Goal: Task Accomplishment & Management: Use online tool/utility

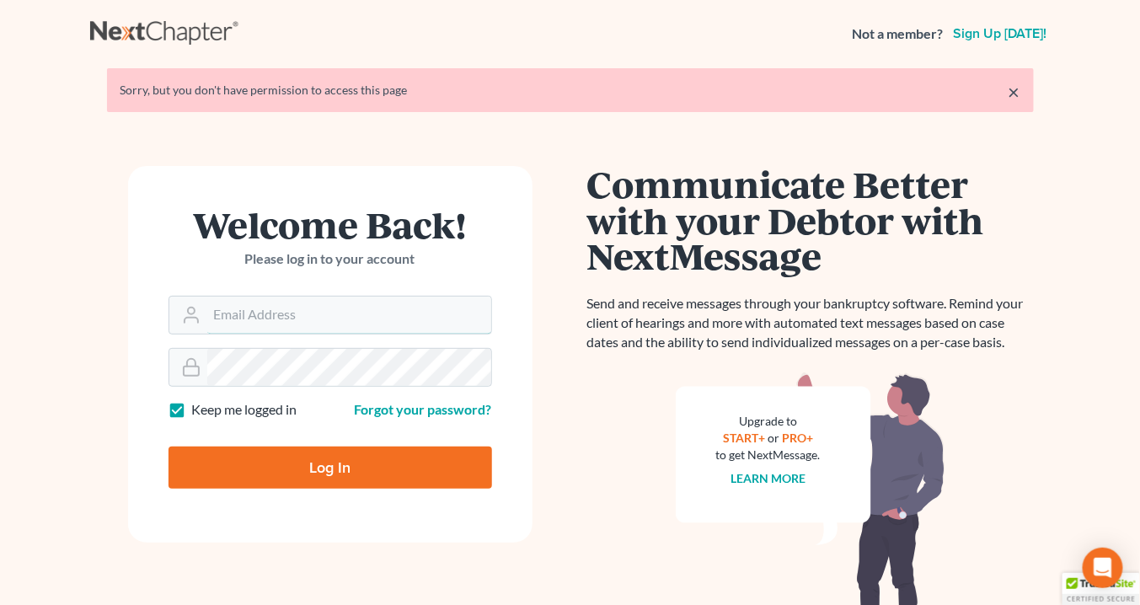
type input "info@saedilawgroup.com"
click at [374, 475] on input "Log In" at bounding box center [331, 468] width 324 height 42
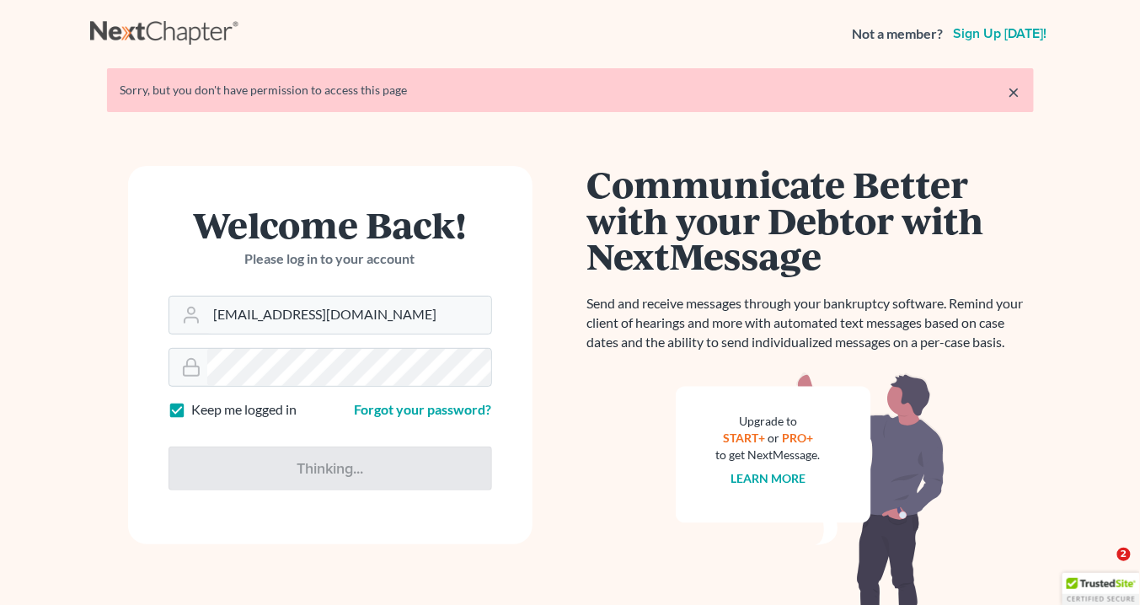
type input "Thinking..."
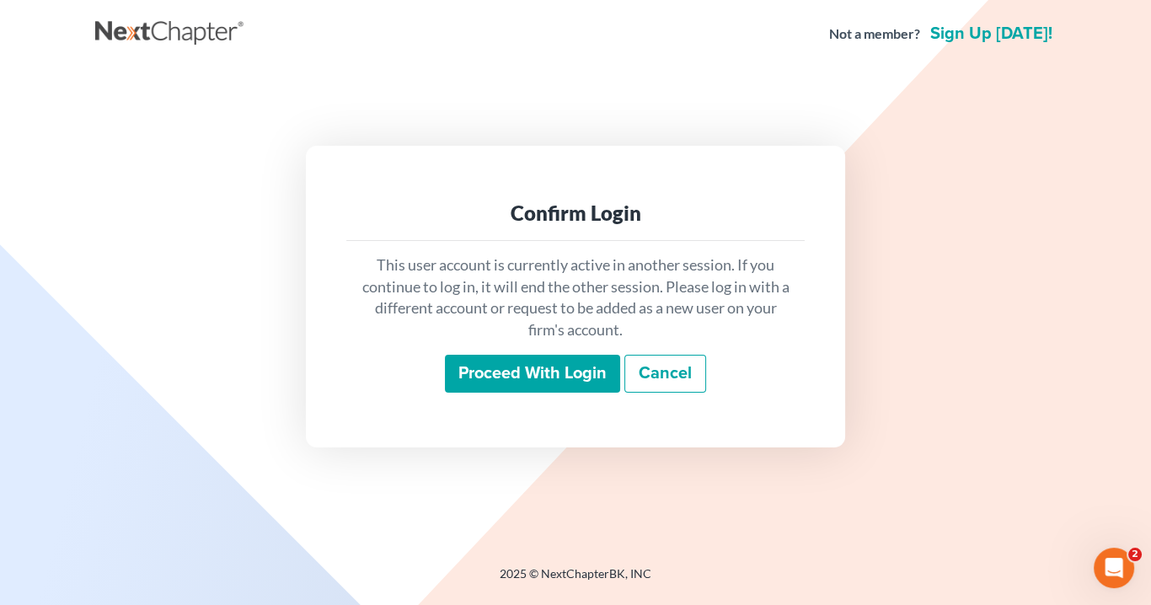
click at [563, 374] on input "Proceed with login" at bounding box center [532, 374] width 175 height 39
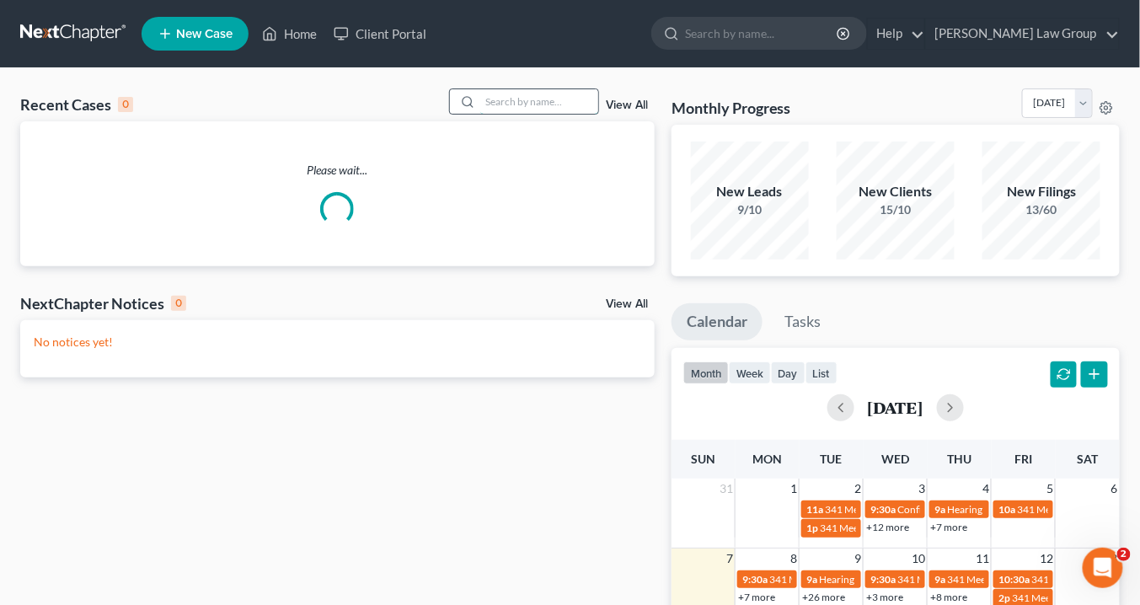
click at [505, 100] on input "search" at bounding box center [539, 101] width 118 height 24
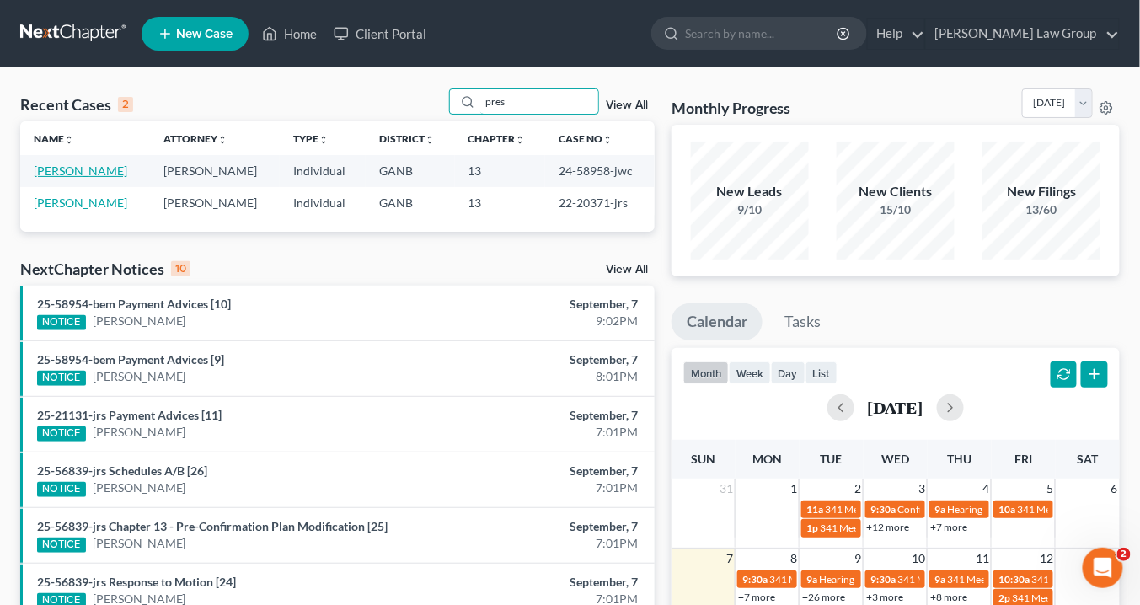
type input "pres"
click at [88, 169] on link "[PERSON_NAME]" at bounding box center [81, 171] width 94 height 14
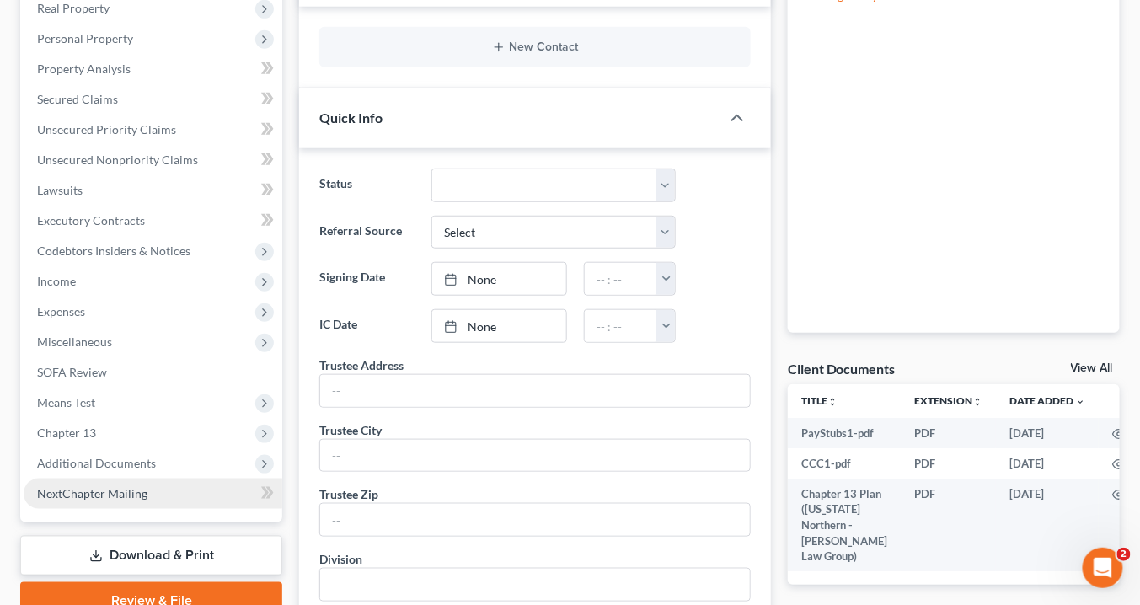
scroll to position [337, 0]
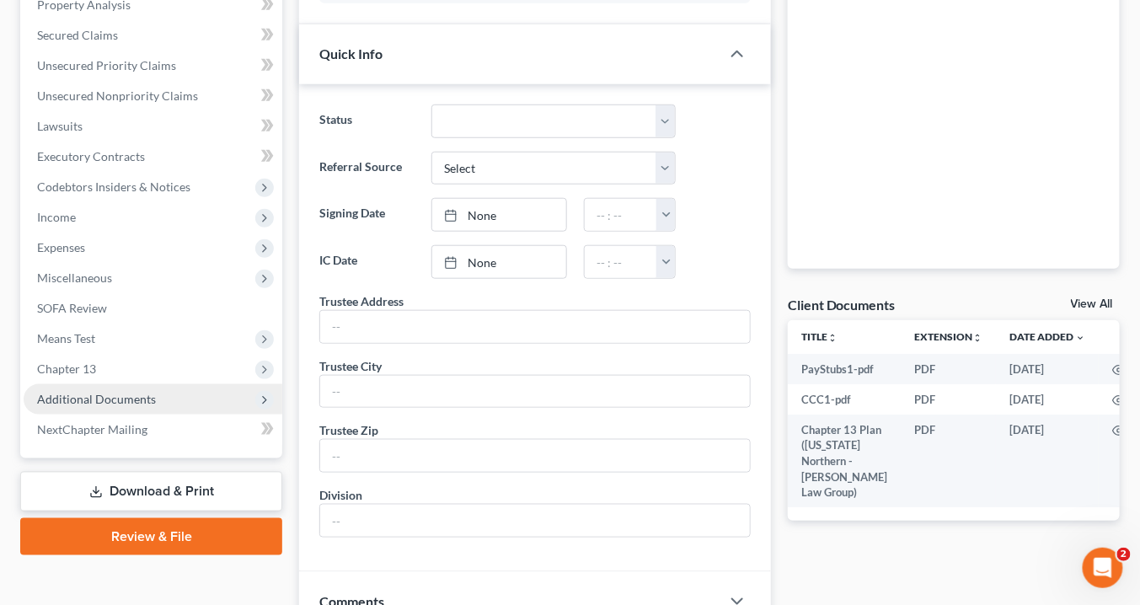
click at [123, 392] on span "Additional Documents" at bounding box center [96, 399] width 119 height 14
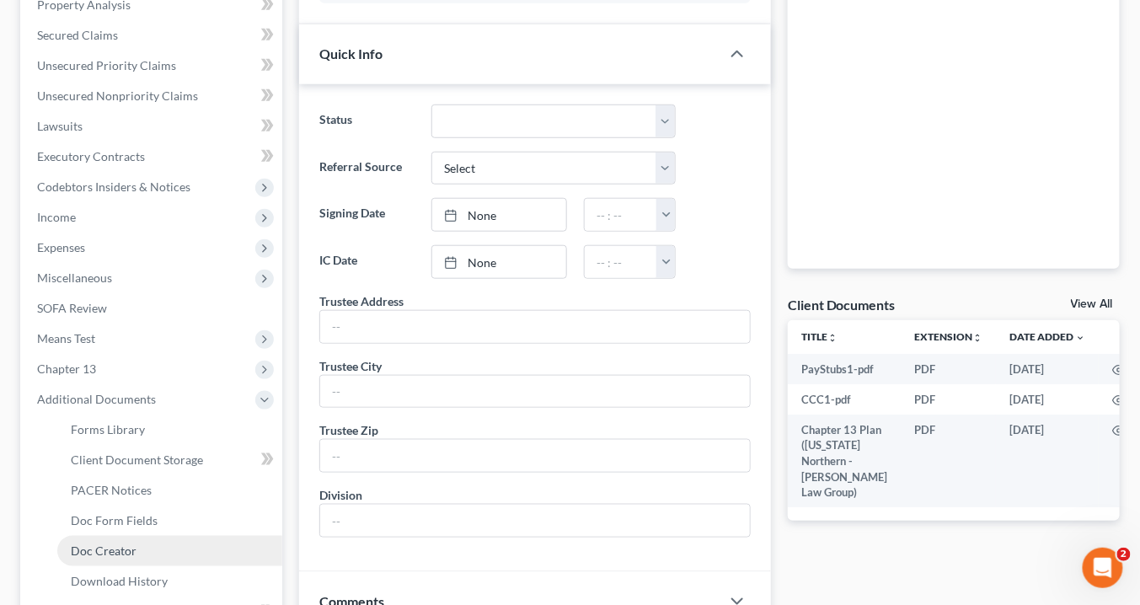
click at [139, 550] on link "Doc Creator" at bounding box center [169, 551] width 225 height 30
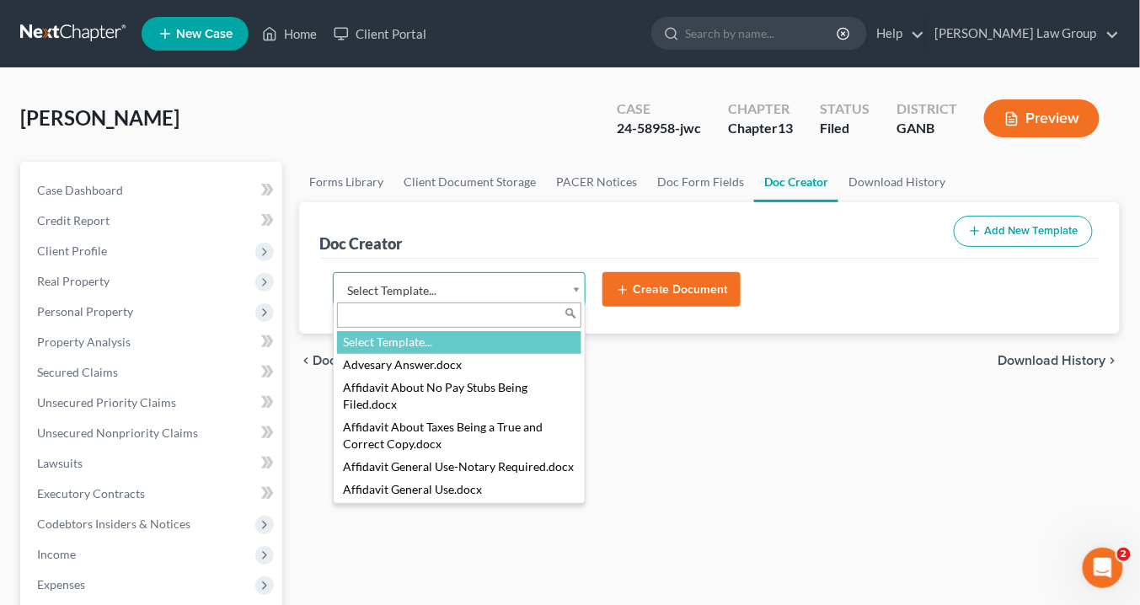
click at [584, 291] on body "Home New Case Client Portal Saedi Law Group info@saedilawgroup.com My Account S…" at bounding box center [570, 569] width 1140 height 1139
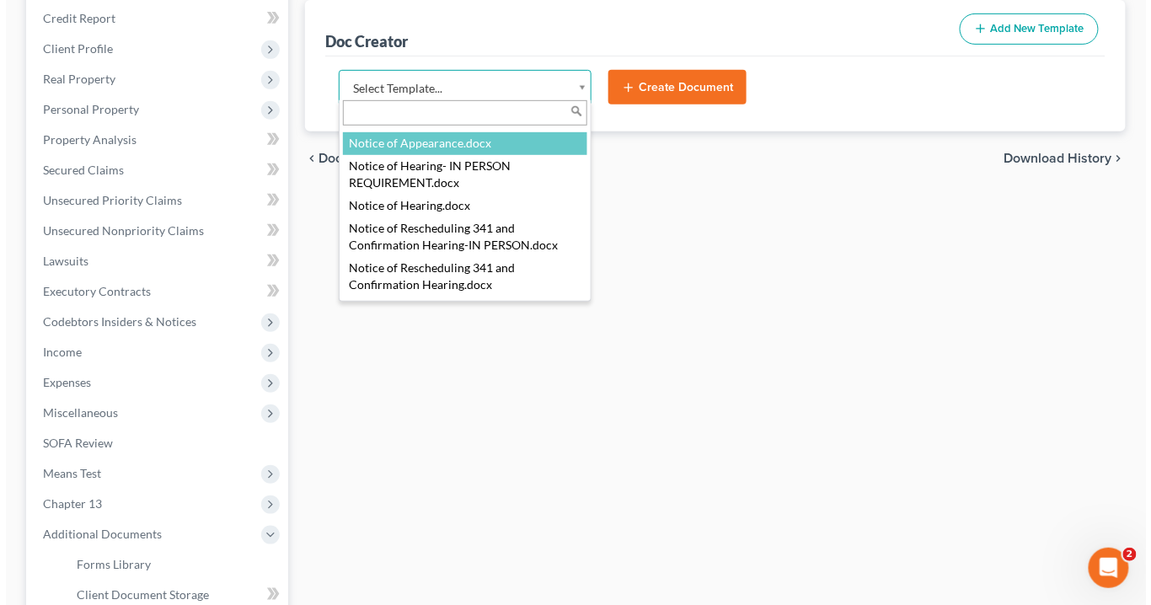
scroll to position [3371, 0]
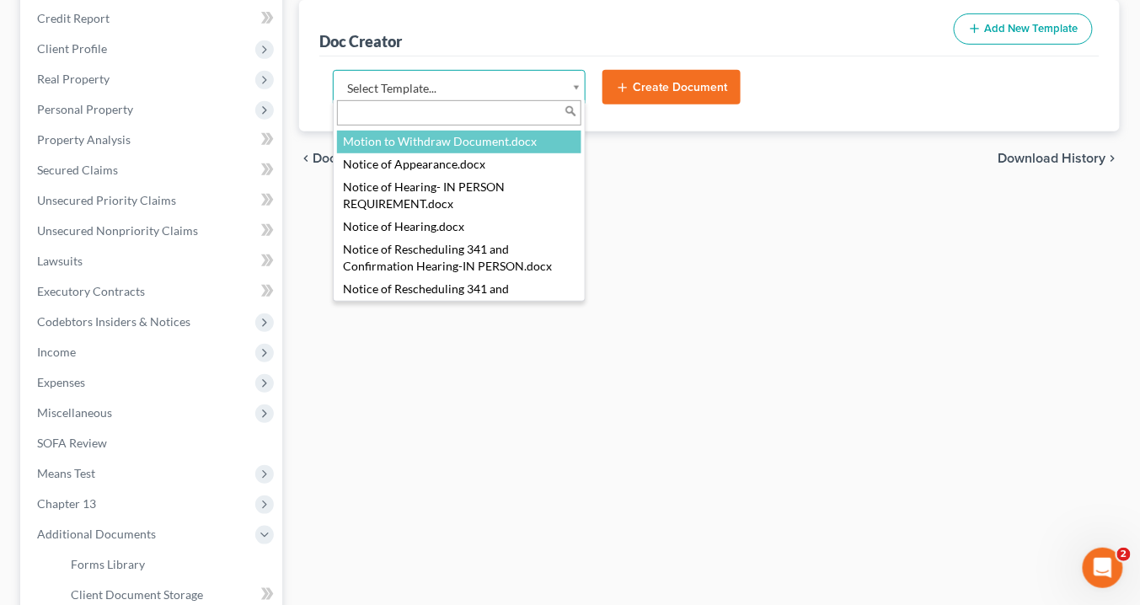
select select "111663"
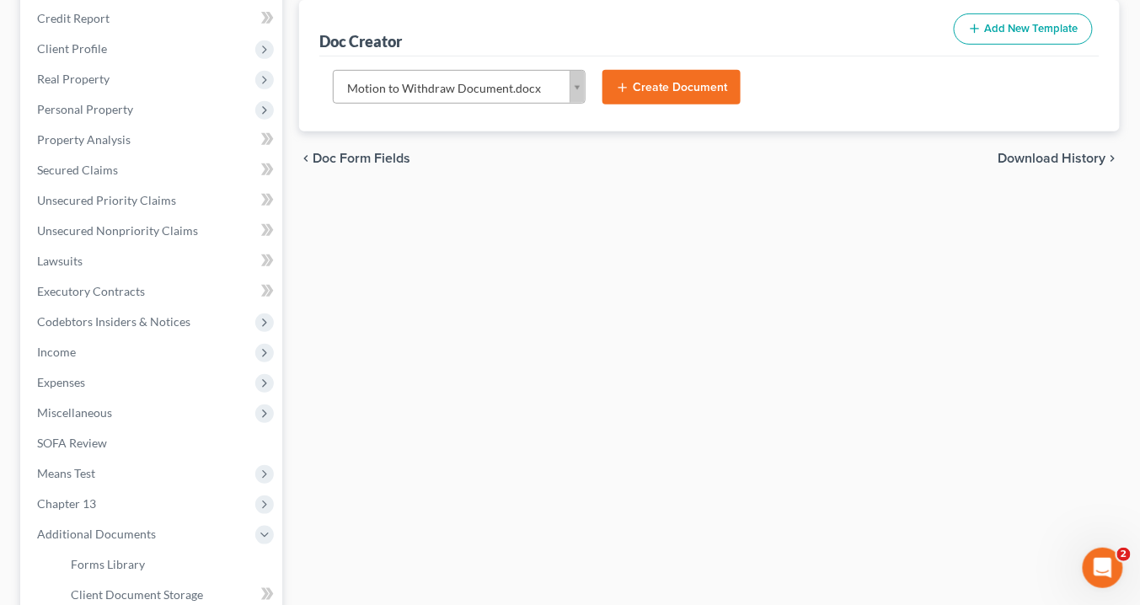
click at [448, 226] on div "Forms Library Client Document Storage PACER Notices Doc Form Fields Doc Creator…" at bounding box center [710, 416] width 838 height 913
click at [672, 82] on button "Create Document" at bounding box center [672, 87] width 138 height 35
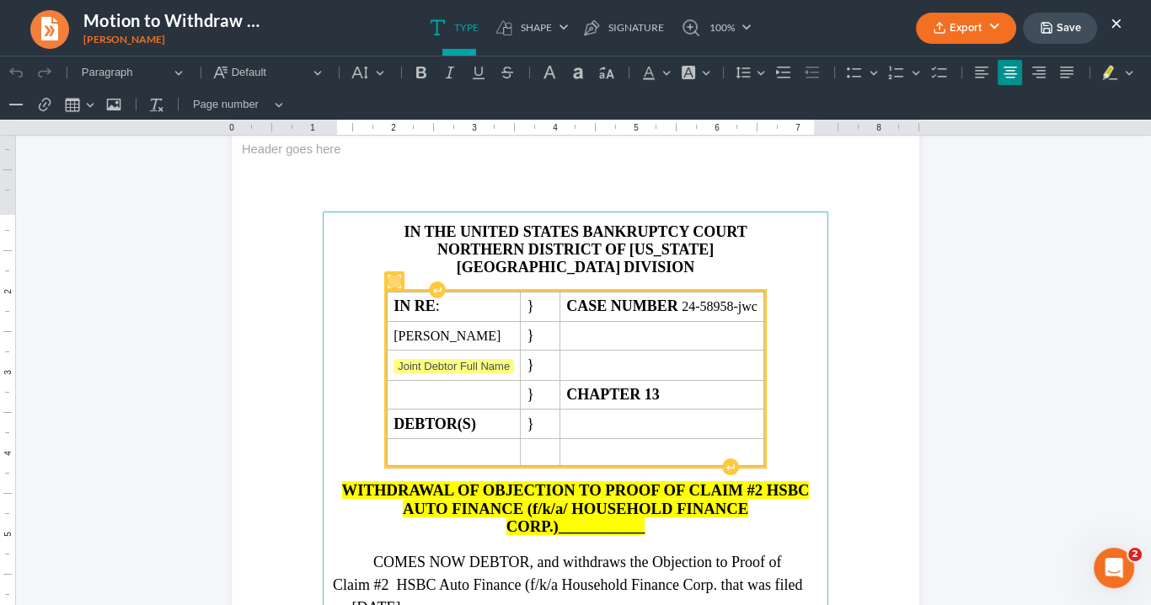
scroll to position [67, 0]
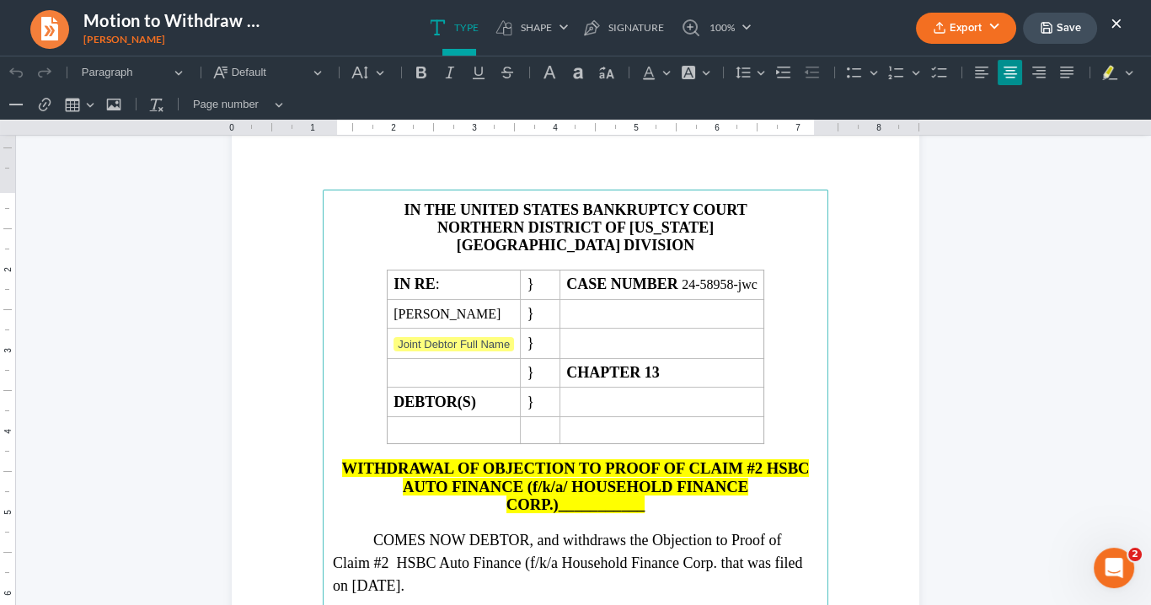
click at [662, 496] on h2 "WITHDRAWAL OF OBJECTION TO PROOF OF CLAIM #2 HSBC AUTO FINANCE (f/k/a/ HOUSEHOL…" at bounding box center [575, 486] width 485 height 54
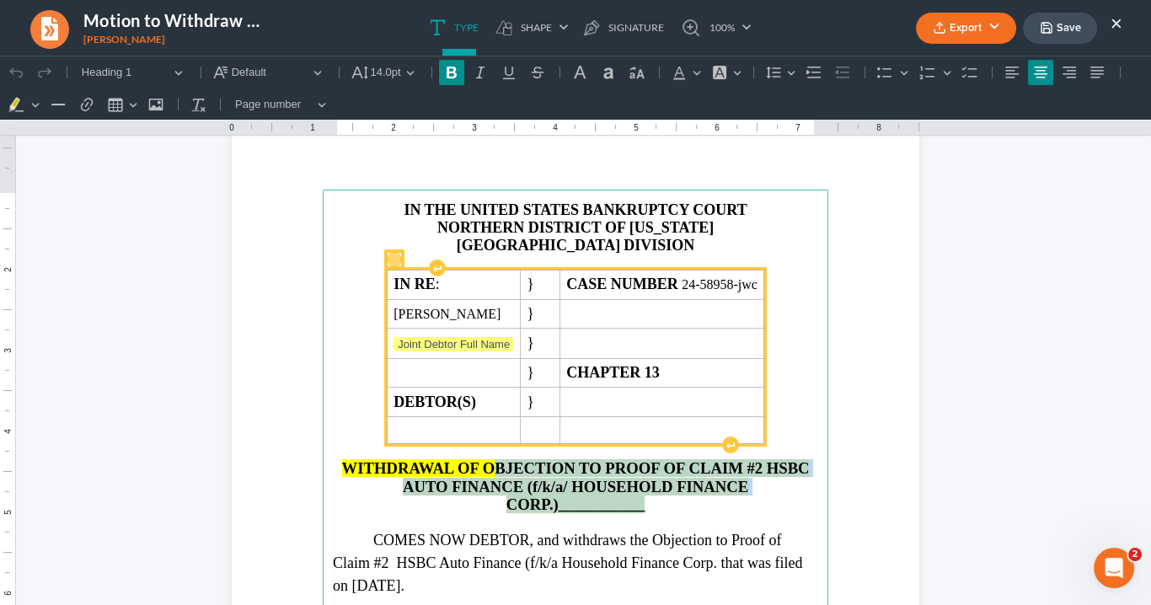
drag, startPoint x: 649, startPoint y: 497, endPoint x: 534, endPoint y: 432, distance: 132.5
click at [490, 459] on h2 "WITHDRAWAL OF OBJECTION TO PROOF OF CLAIM #2 HSBC AUTO FINANCE (f/k/a/ HOUSEHOL…" at bounding box center [575, 486] width 485 height 54
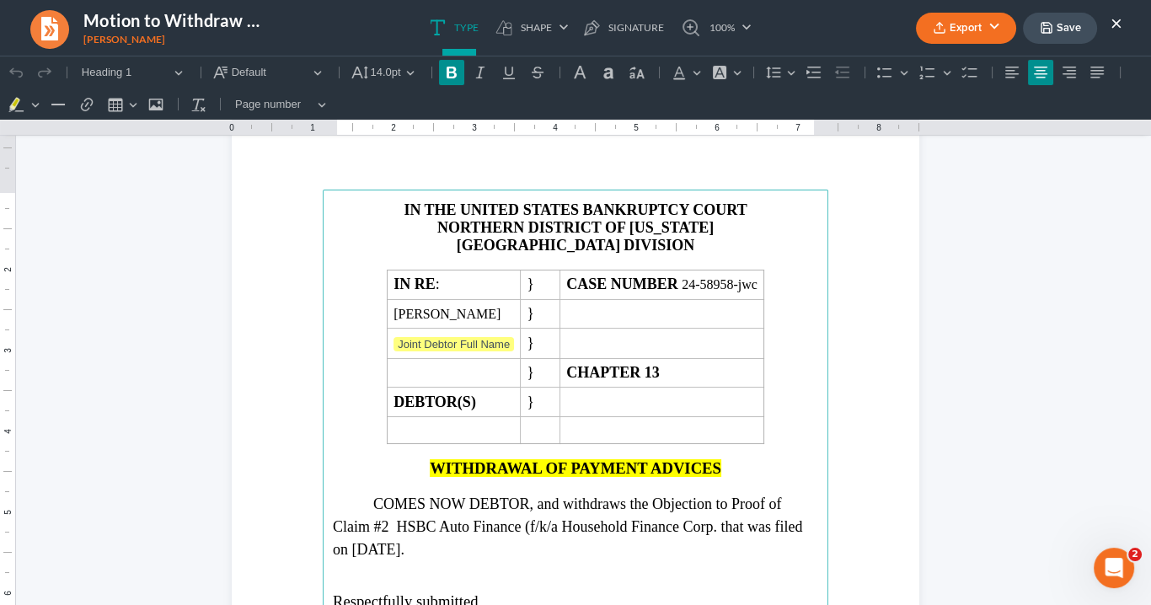
scroll to position [337, 0]
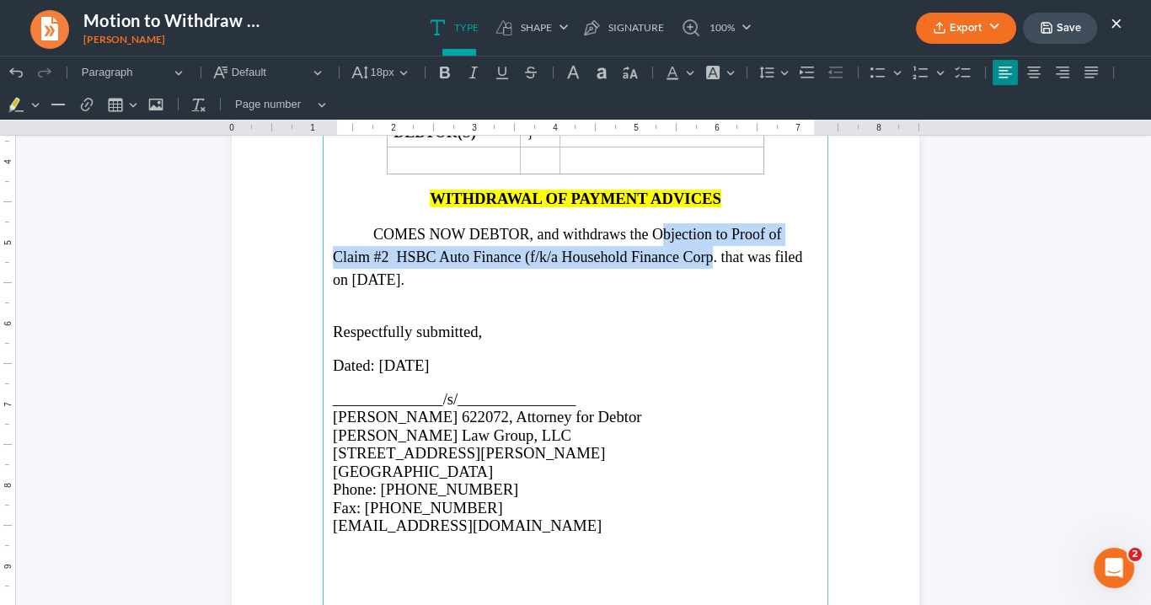
drag, startPoint x: 706, startPoint y: 251, endPoint x: 715, endPoint y: 233, distance: 20.4
click at [656, 226] on span "COMES NOW DEBTOR, and withdraws the Objection to Proof of Claim #2 HSBC Auto Fi…" at bounding box center [567, 257] width 469 height 62
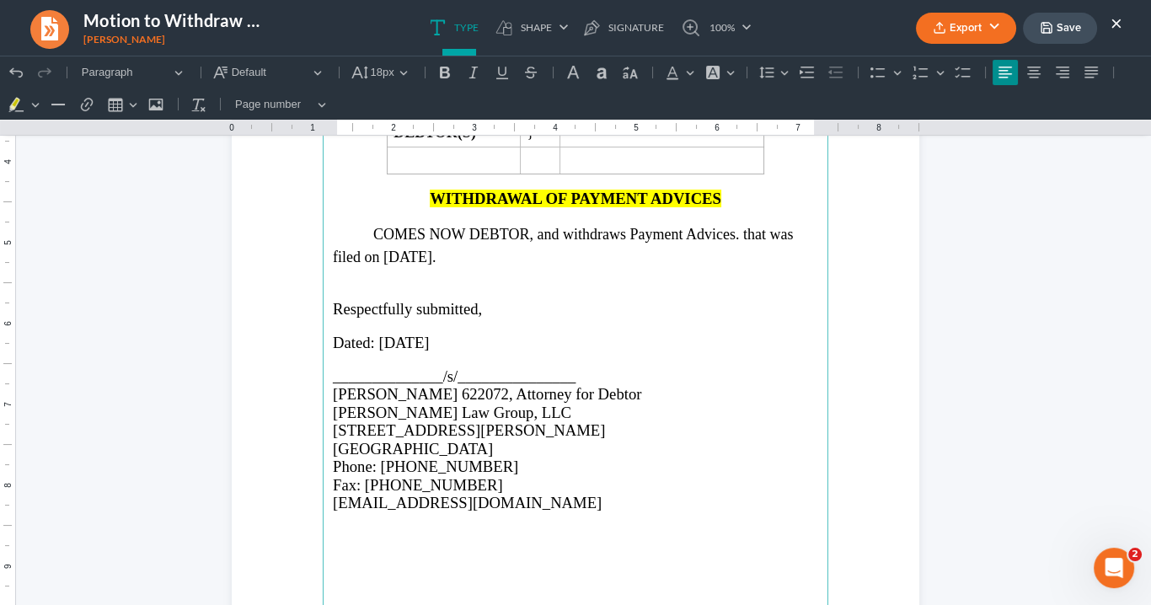
drag, startPoint x: 733, startPoint y: 224, endPoint x: 759, endPoint y: 210, distance: 29.1
click at [736, 226] on span "COMES NOW DEBTOR, and withdraws Payment Advices. that was filed on September 28…" at bounding box center [563, 246] width 460 height 40
drag, startPoint x: 632, startPoint y: 225, endPoint x: 644, endPoint y: 228, distance: 12.3
click at [635, 226] on span "COMES NOW DEBTOR, and withdraws Payment Advices that was filed on September 28,…" at bounding box center [561, 246] width 457 height 40
click at [785, 229] on p "COMES NOW DEBTOR, and withdraws Payment Advices that was filed on September 28,…" at bounding box center [575, 246] width 485 height 46
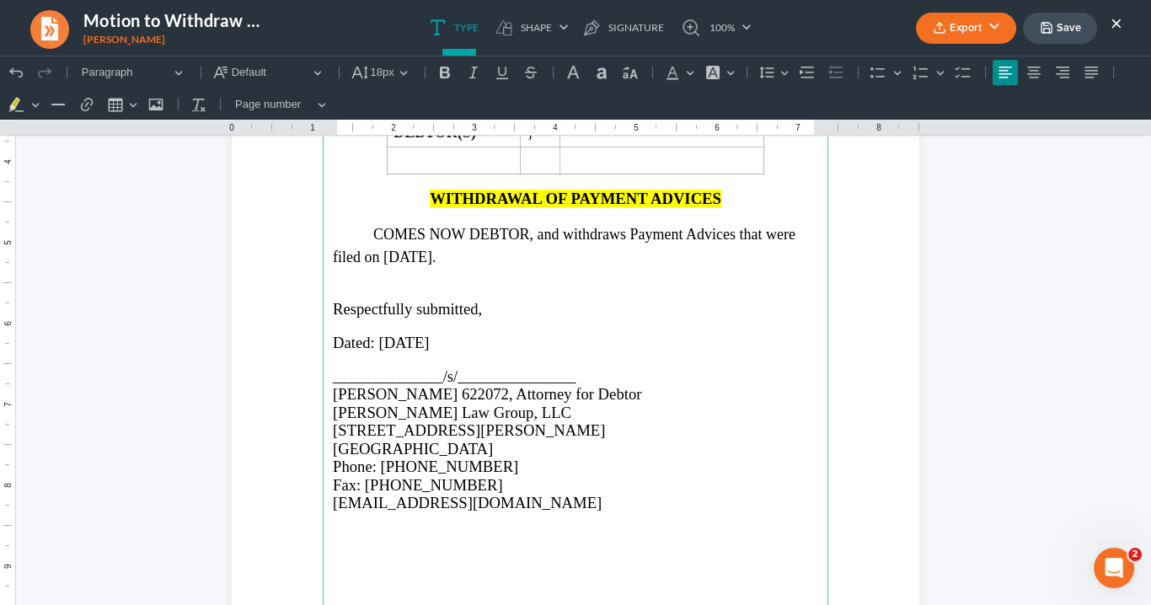
drag, startPoint x: 495, startPoint y: 250, endPoint x: 553, endPoint y: 245, distance: 58.4
click at [504, 244] on p "COMES NOW DEBTOR, and withdraws Payment Advices that were filed on September 28…" at bounding box center [575, 246] width 485 height 46
drag, startPoint x: 459, startPoint y: 249, endPoint x: 485, endPoint y: 244, distance: 26.6
click at [461, 247] on span "COMES NOW DEBTOR, and withdraws Payment Advices that were filed on September 28…" at bounding box center [564, 246] width 463 height 40
click at [732, 226] on span "COMES NOW DEBTOR, and withdraws Payment Advices that were filed on September 7,…" at bounding box center [564, 246] width 463 height 40
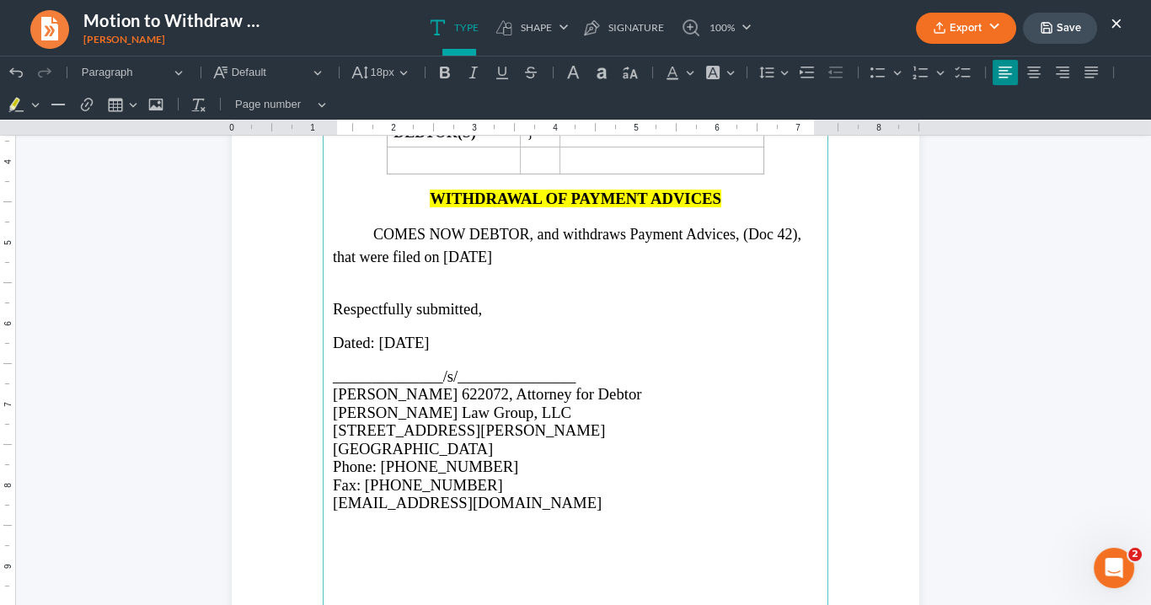
scroll to position [202, 0]
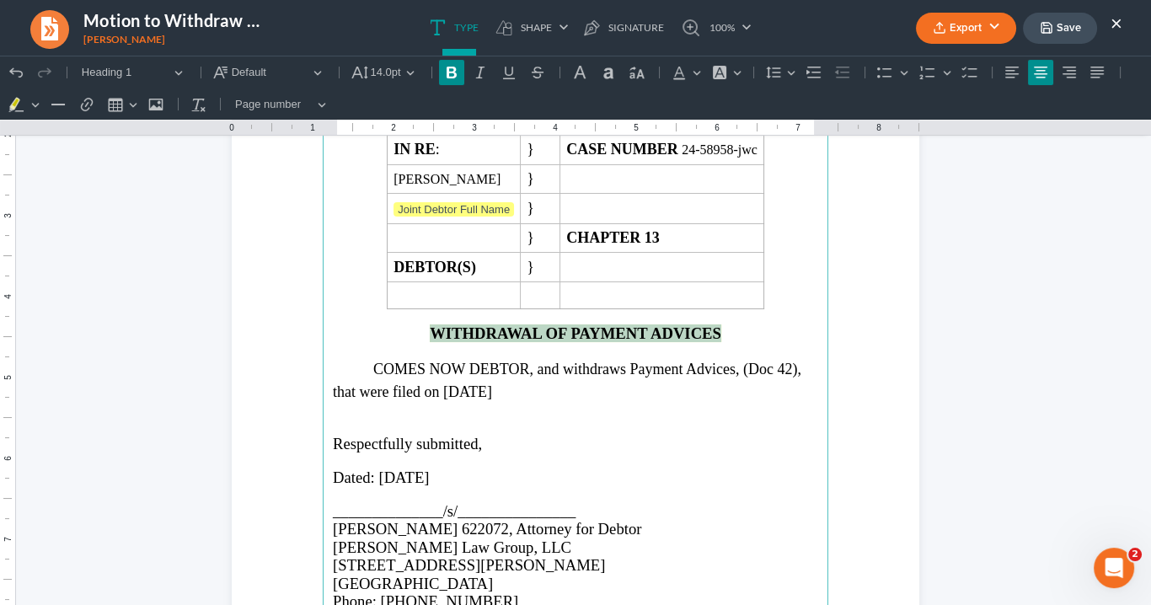
drag, startPoint x: 725, startPoint y: 325, endPoint x: 415, endPoint y: 329, distance: 310.2
click at [415, 329] on h2 "WITHDRAWAL OF PAYMENT ADVICES" at bounding box center [575, 333] width 485 height 18
click at [735, 68] on button "Font Background Color Font Background Color" at bounding box center [725, 72] width 37 height 25
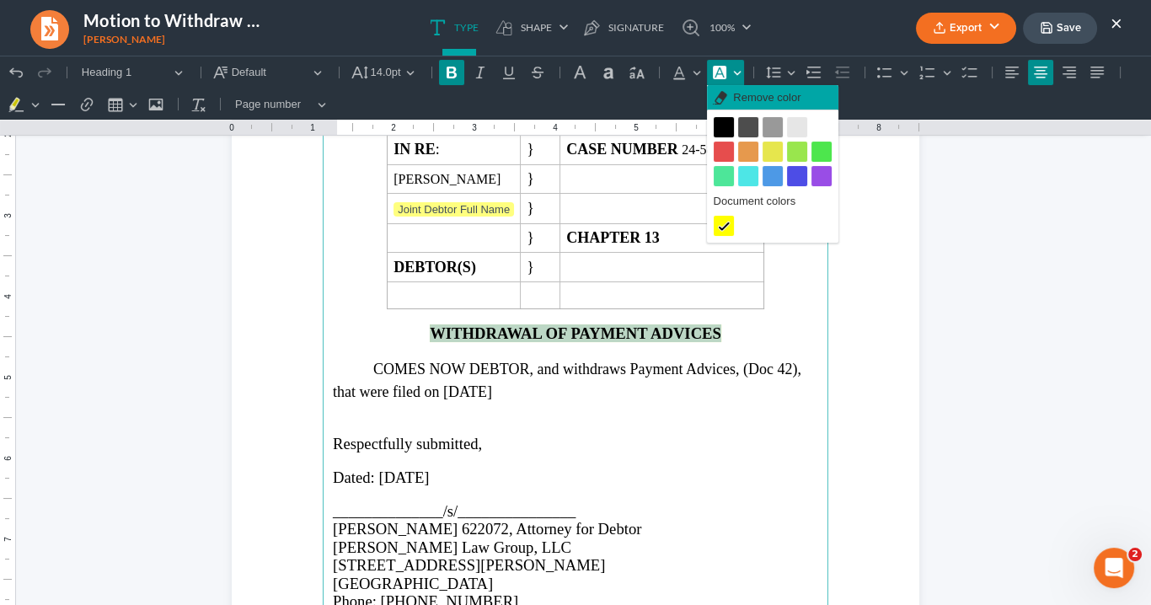
click at [738, 99] on span "Remove color" at bounding box center [766, 97] width 67 height 17
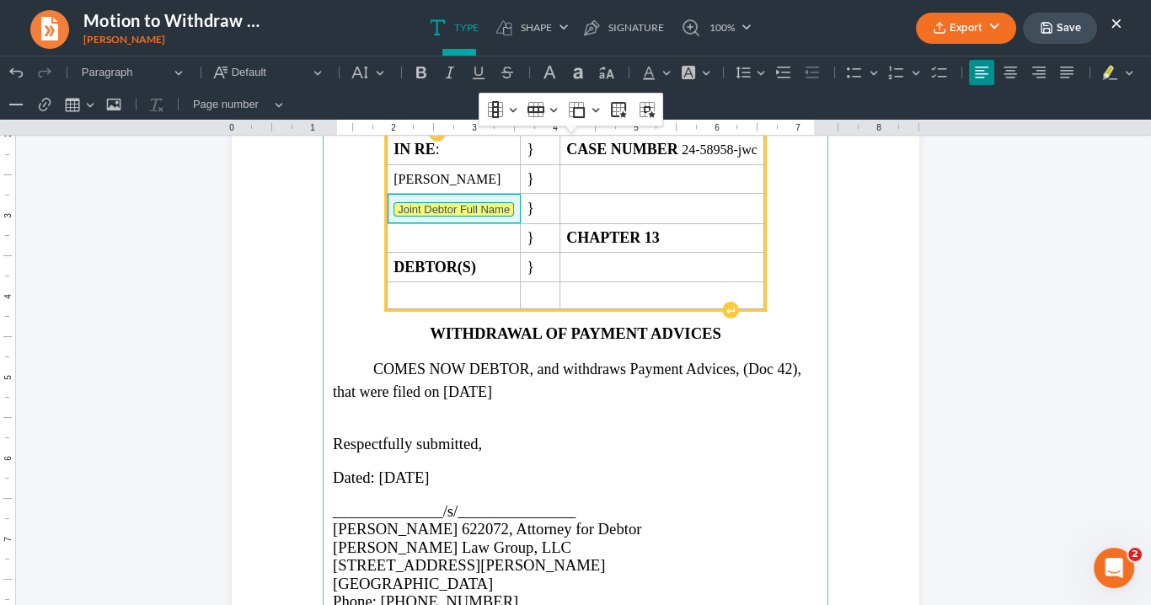
drag, startPoint x: 464, startPoint y: 207, endPoint x: 353, endPoint y: 203, distance: 110.5
click at [388, 203] on td "Joint Debtor Full Name" at bounding box center [454, 208] width 133 height 29
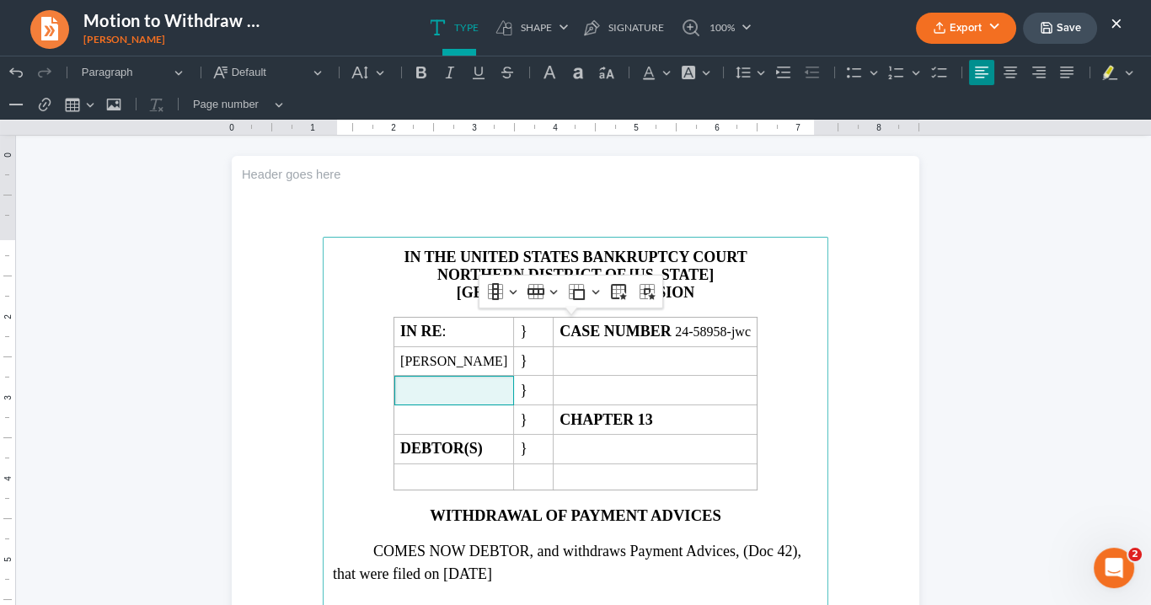
scroll to position [0, 0]
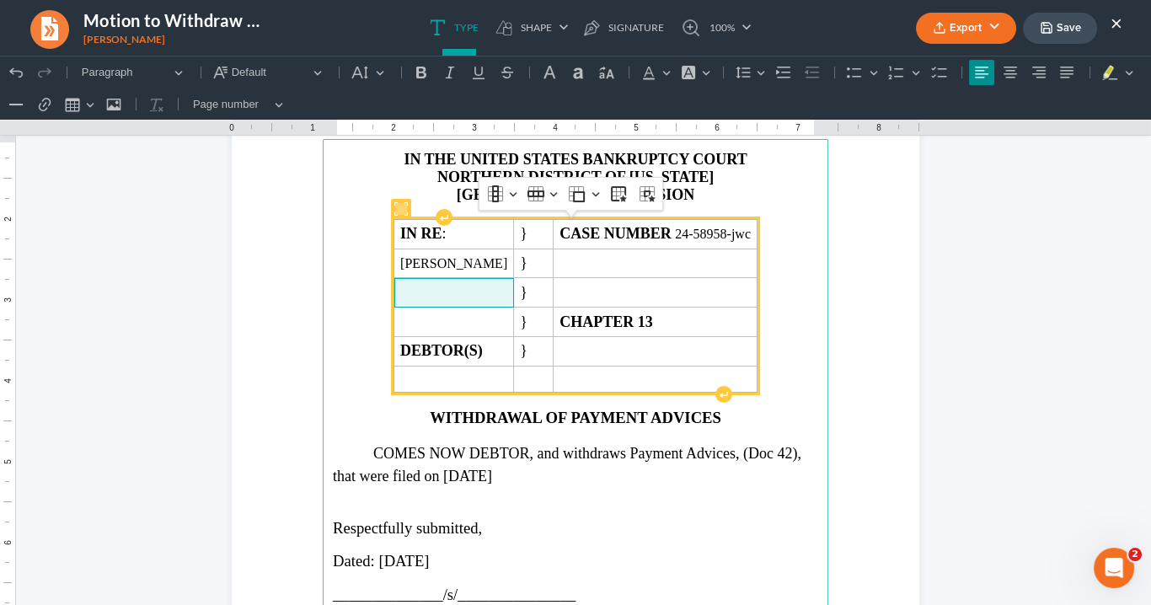
scroll to position [135, 0]
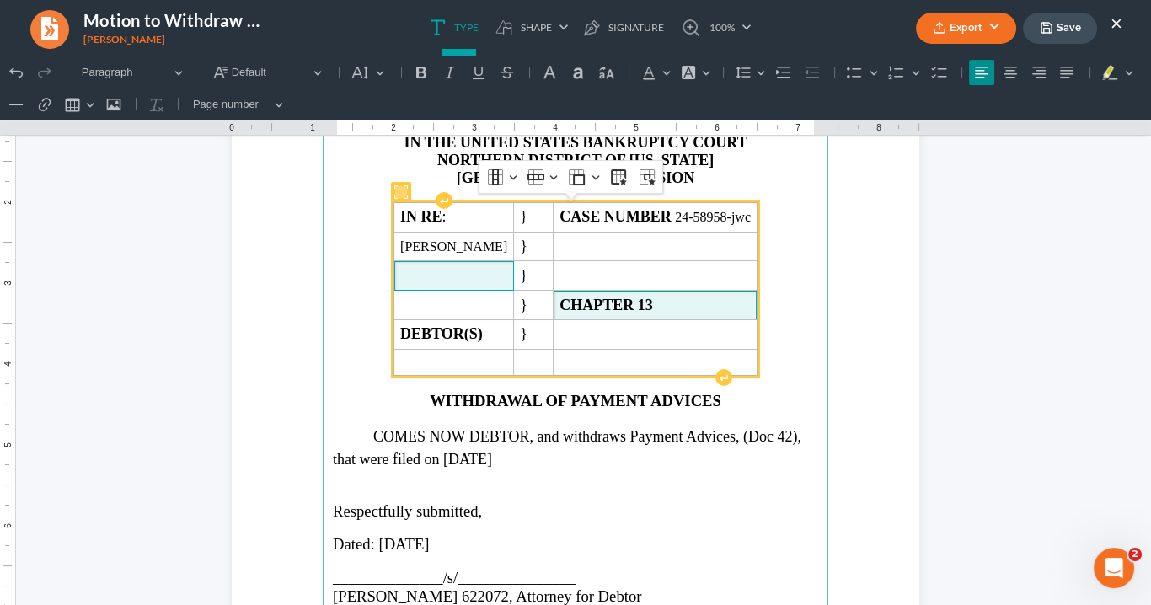
drag, startPoint x: 684, startPoint y: 301, endPoint x: 697, endPoint y: 303, distance: 12.8
click at [686, 300] on span "CHAPTER 13" at bounding box center [655, 306] width 191 height 18
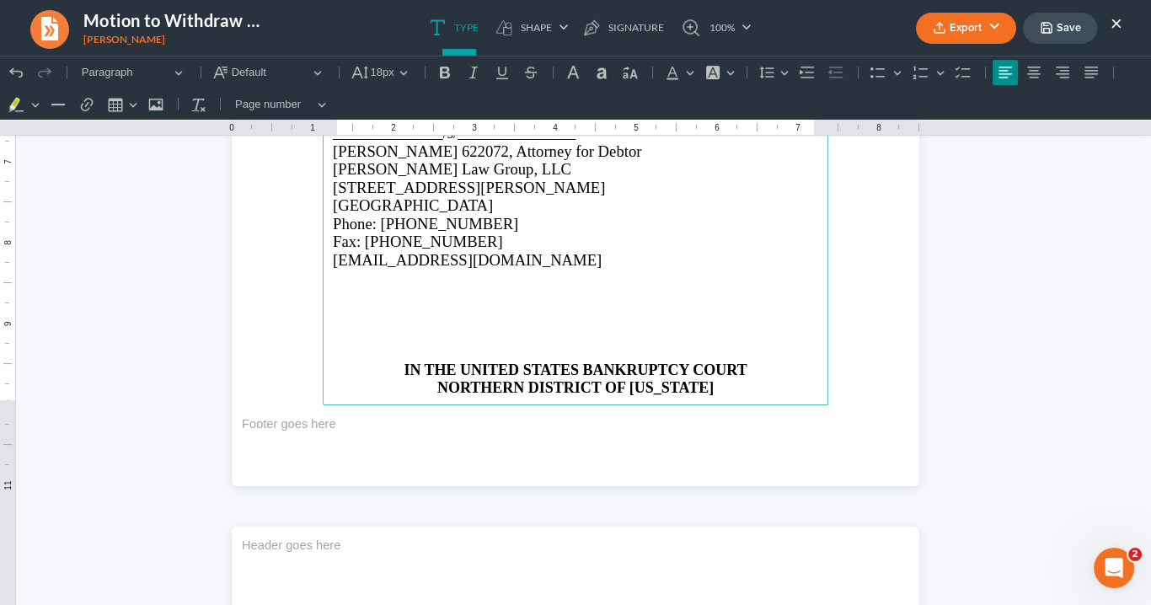
scroll to position [607, 0]
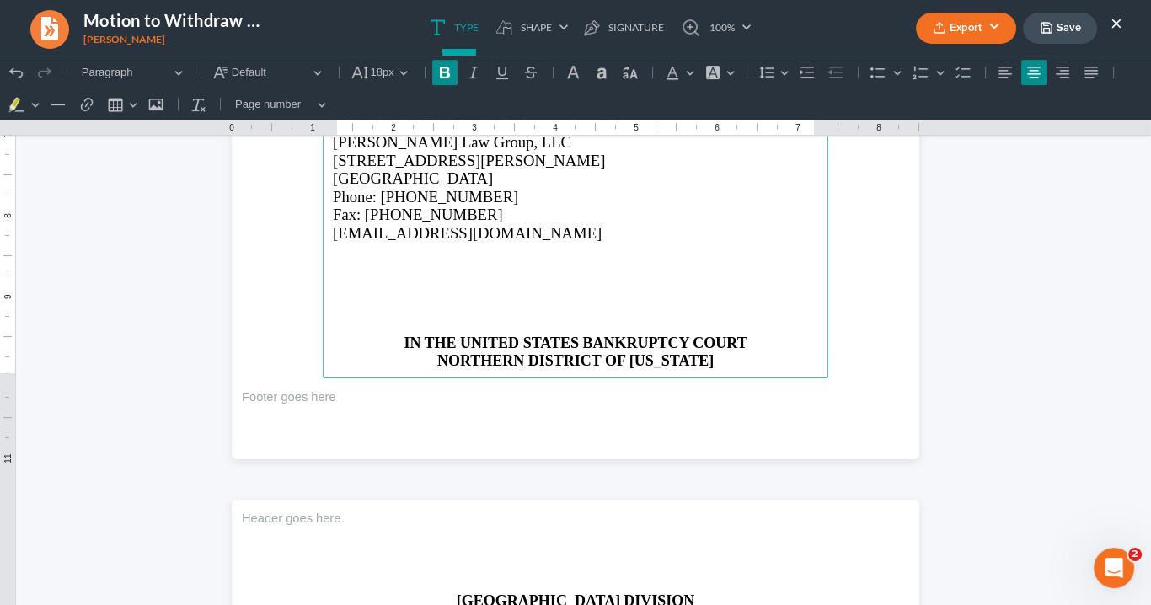
click at [397, 335] on p "IN THE UNITED STATES BANKRUPTCY COURT" at bounding box center [575, 344] width 485 height 18
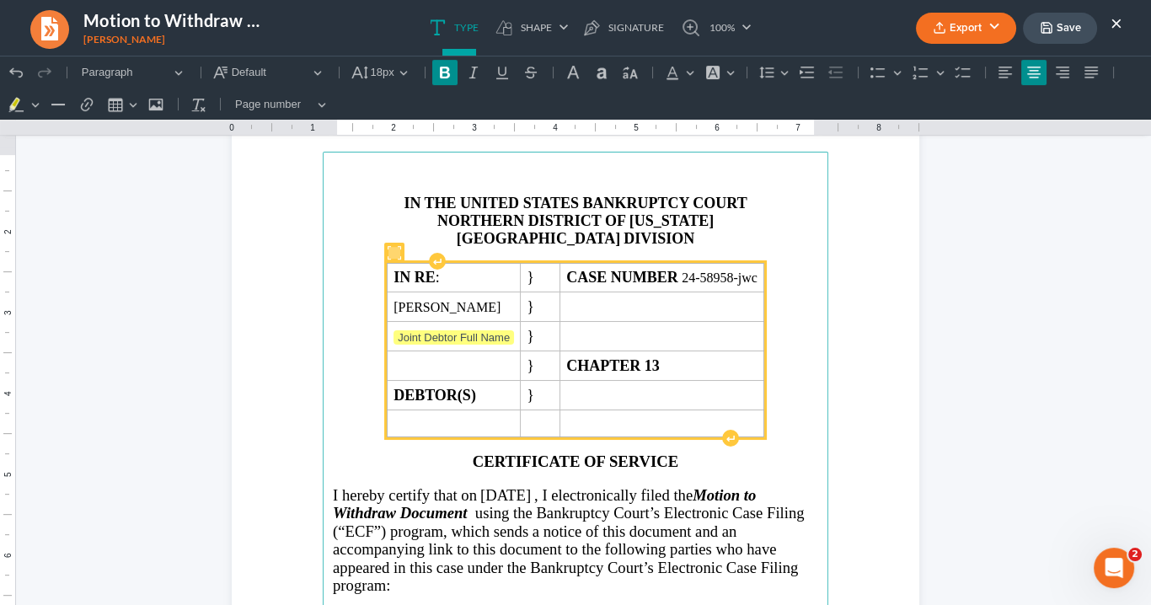
scroll to position [1238, 0]
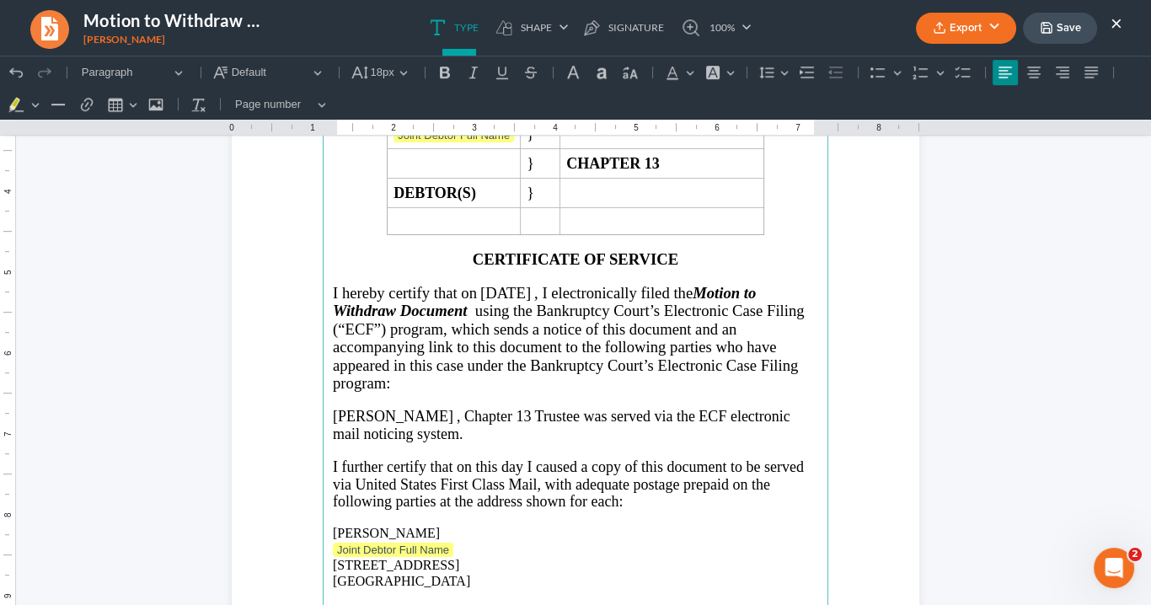
drag, startPoint x: 513, startPoint y: 411, endPoint x: 526, endPoint y: 403, distance: 15.2
click at [514, 410] on p "Michael J. Bargar , Chapter 13 Trustee was served via the ECF electronic mail n…" at bounding box center [575, 425] width 485 height 35
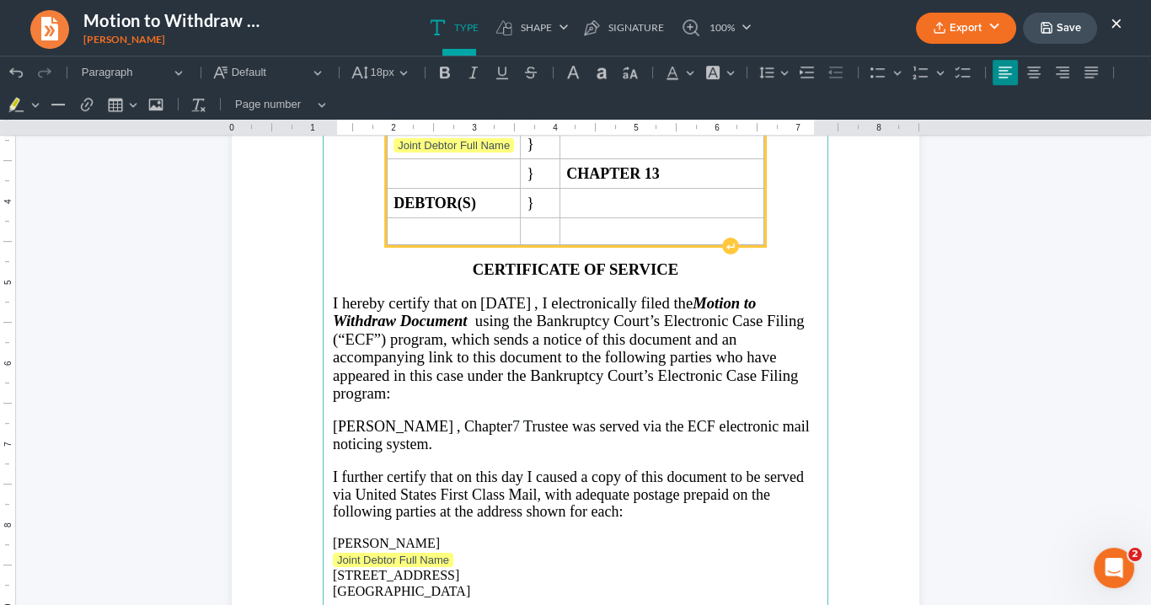
scroll to position [1103, 0]
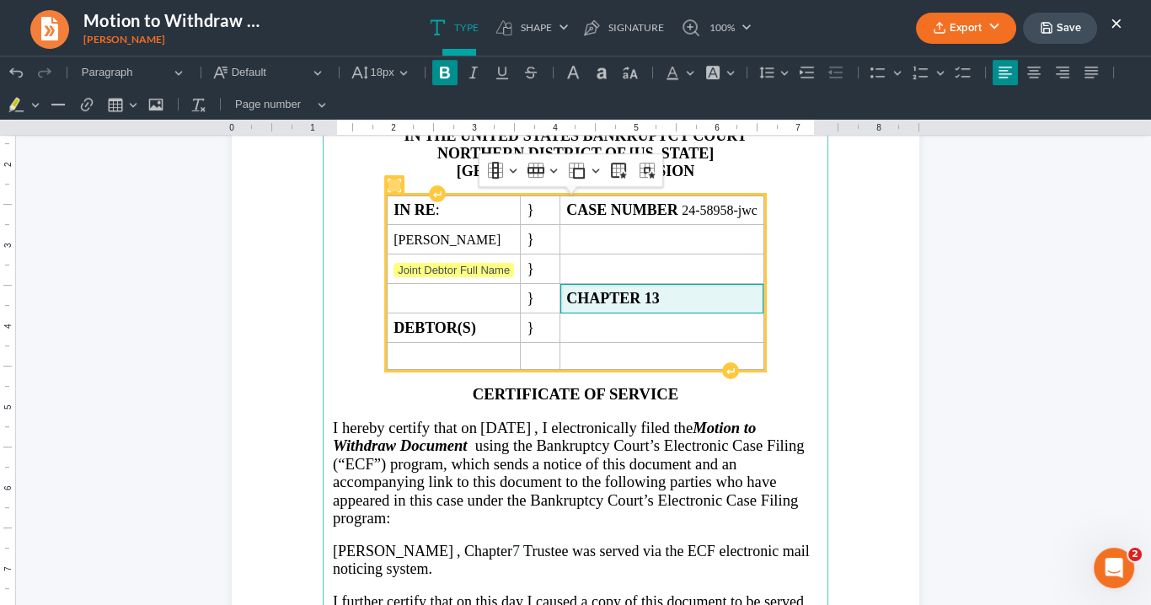
click at [686, 292] on span "CHAPTER 13" at bounding box center [661, 299] width 191 height 18
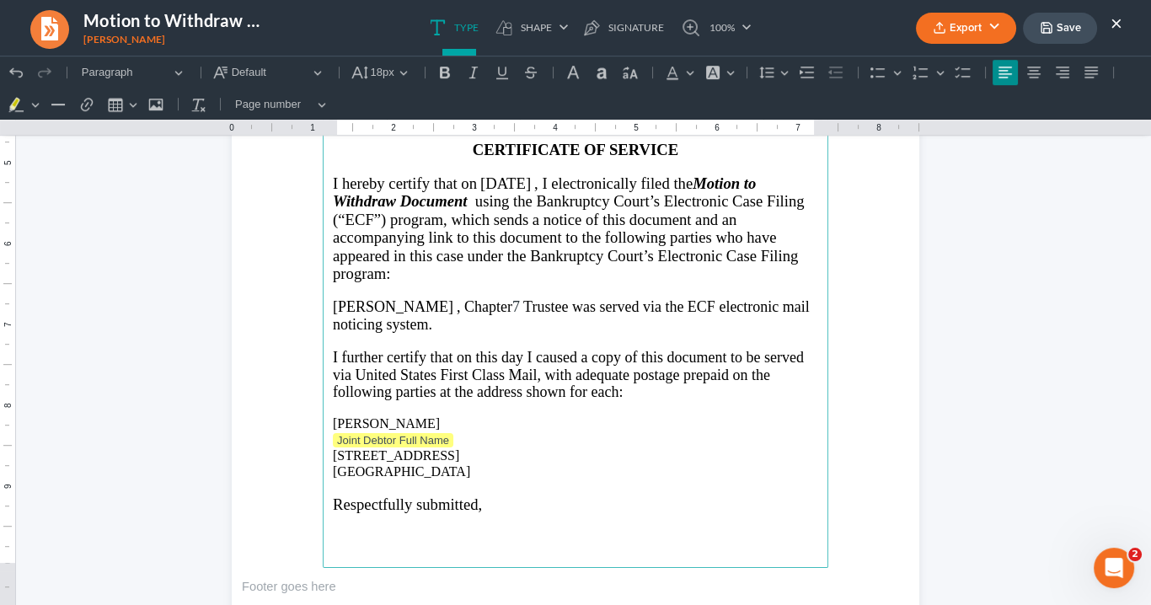
scroll to position [1373, 0]
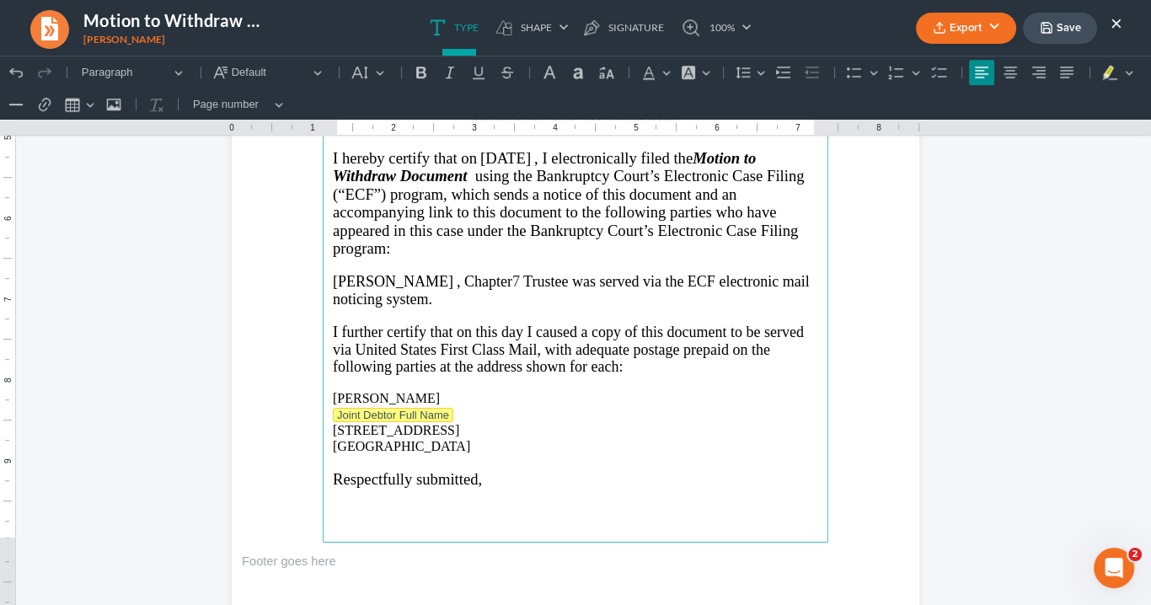
drag, startPoint x: 457, startPoint y: 410, endPoint x: 368, endPoint y: 410, distance: 88.5
click at [368, 410] on p "Joint Debtor Full Name" at bounding box center [575, 415] width 485 height 17
click at [333, 422] on p "290 MLK Jr Drive SE Unit 1308 Atlanta, GA 30312" at bounding box center [575, 437] width 485 height 31
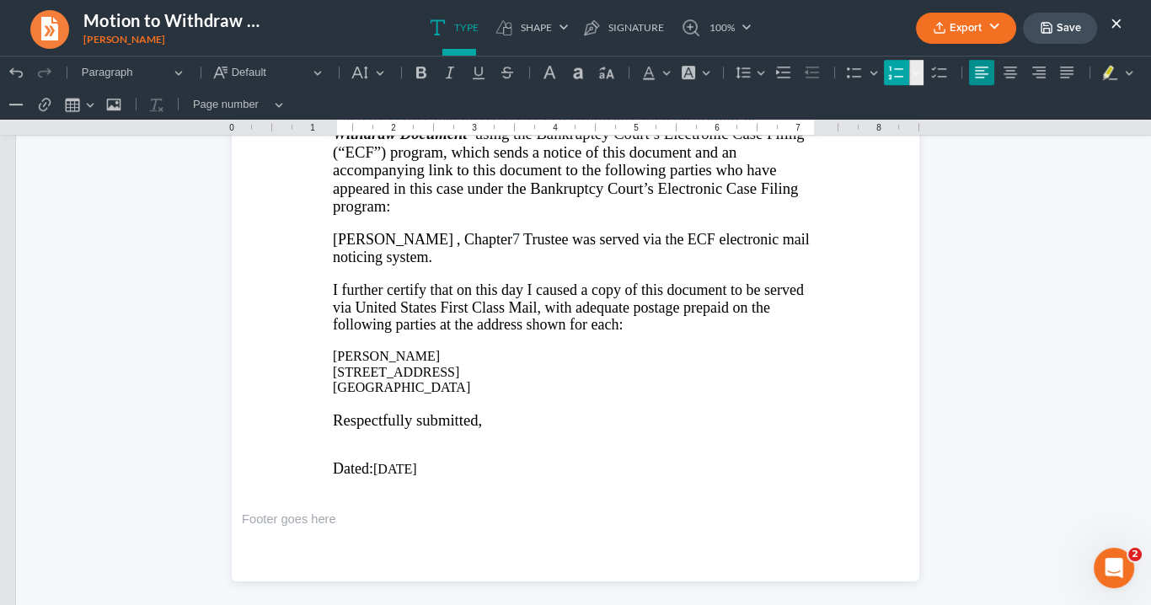
scroll to position [1283, 0]
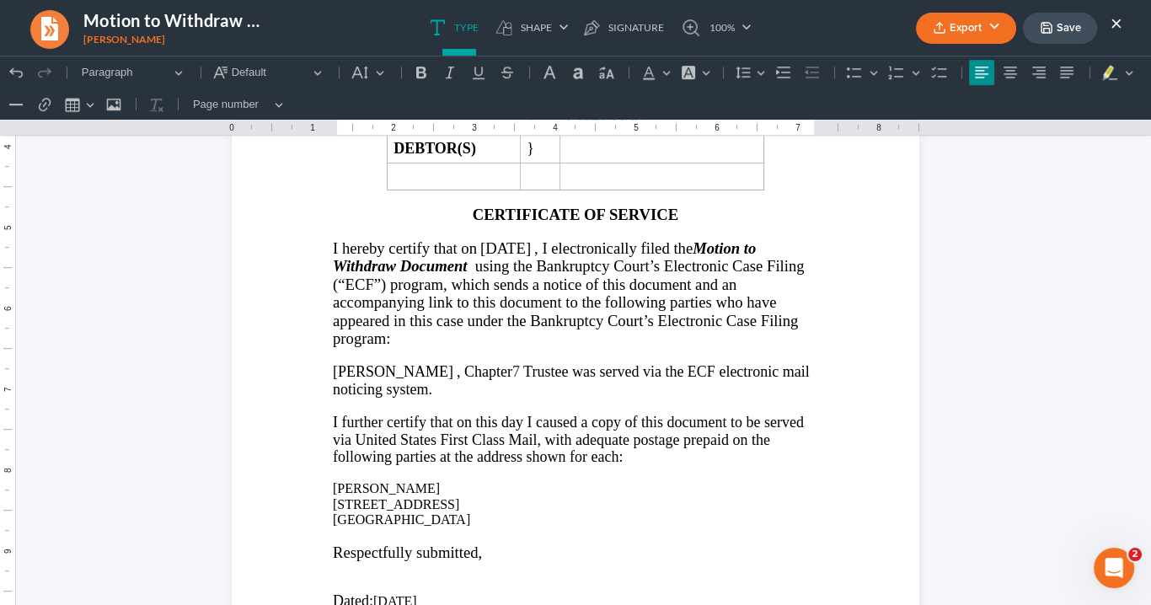
click at [947, 32] on button "Export" at bounding box center [966, 28] width 100 height 31
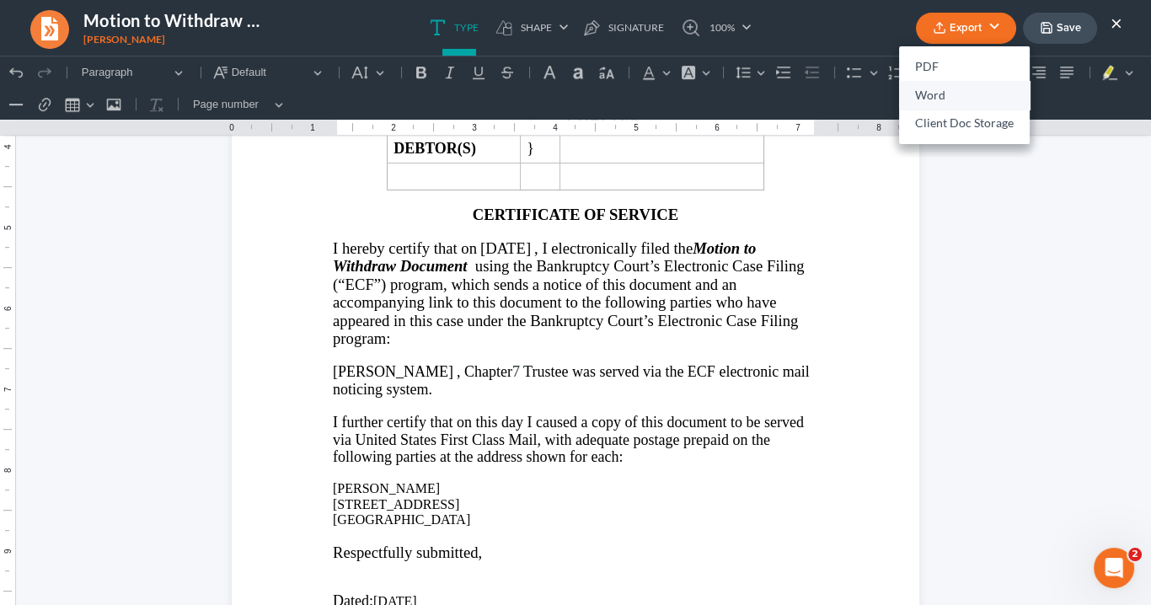
click at [930, 86] on link "Word" at bounding box center [964, 95] width 131 height 29
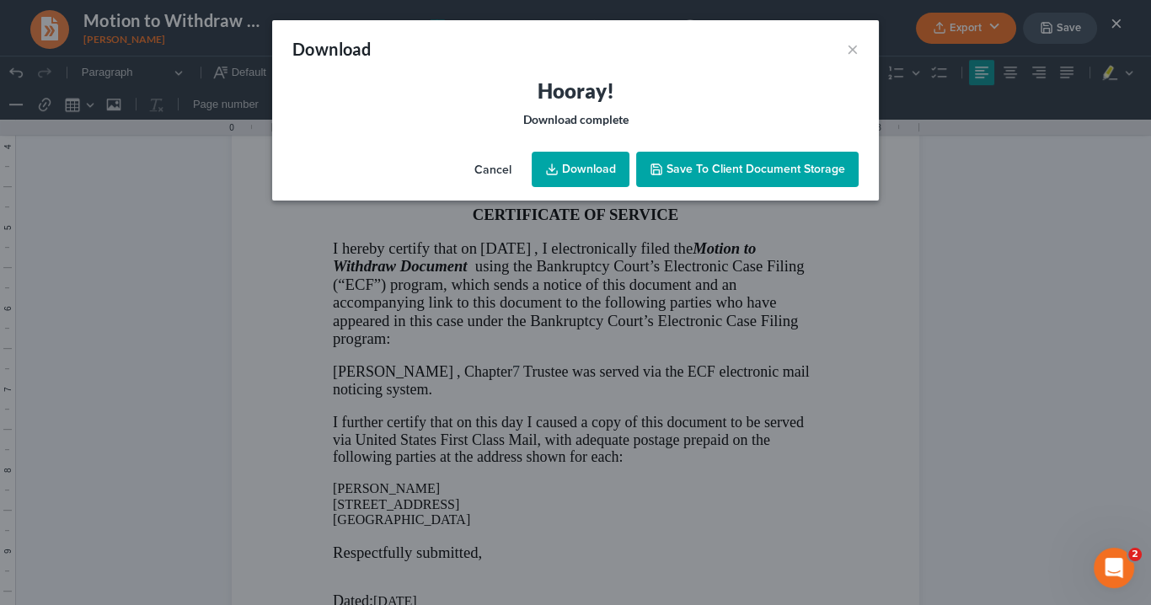
click at [562, 164] on link "Download" at bounding box center [581, 169] width 98 height 35
click at [587, 172] on link "Download" at bounding box center [581, 169] width 98 height 35
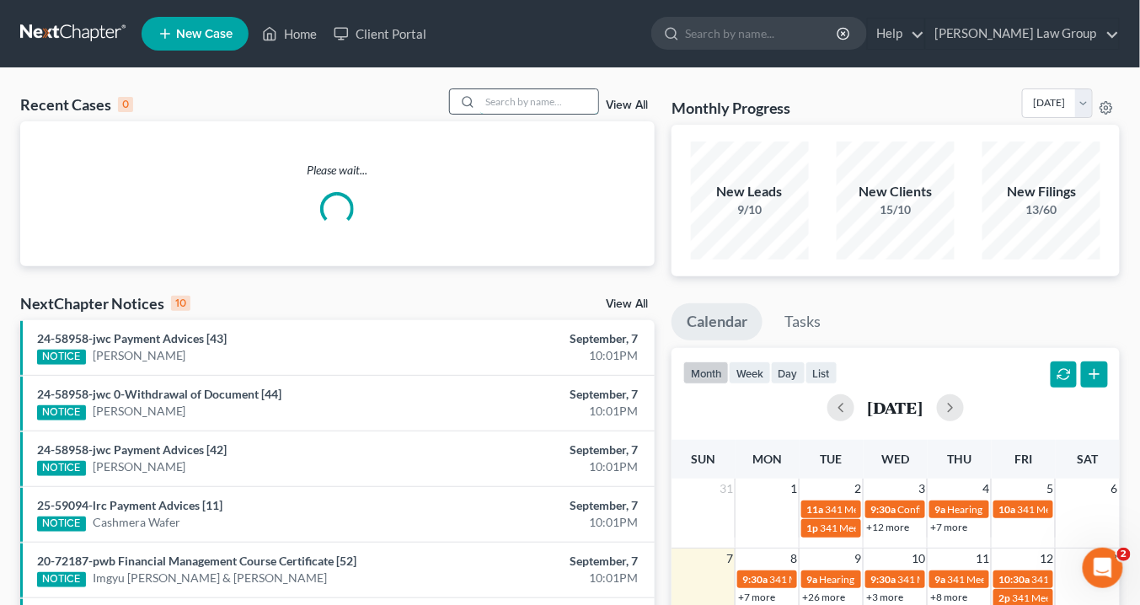
click at [517, 105] on input "search" at bounding box center [539, 101] width 118 height 24
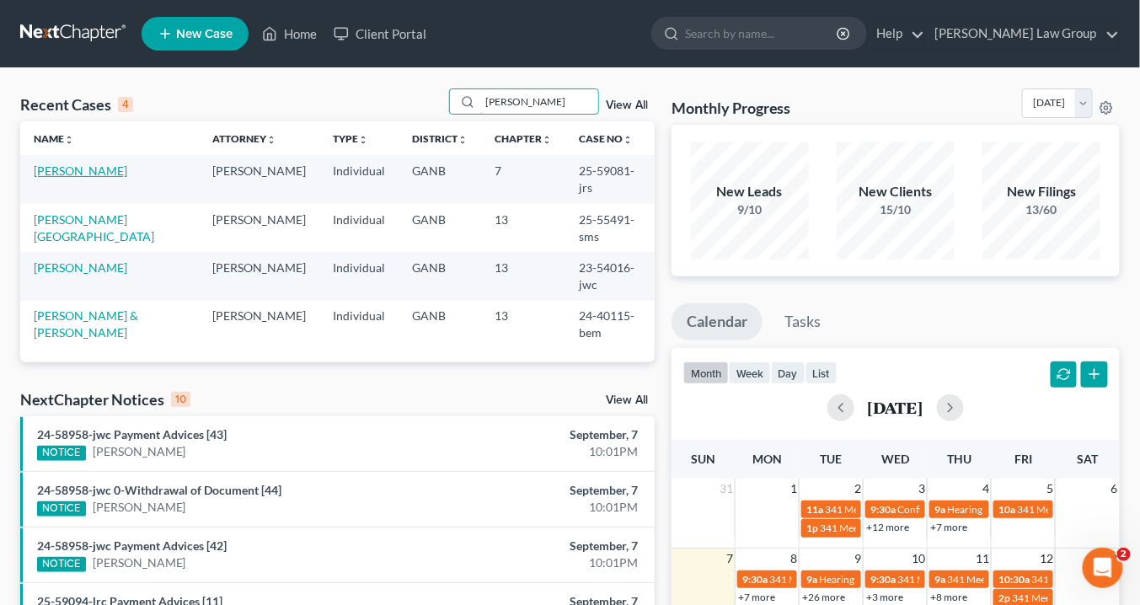
type input "[PERSON_NAME]"
click at [84, 170] on link "[PERSON_NAME]" at bounding box center [81, 171] width 94 height 14
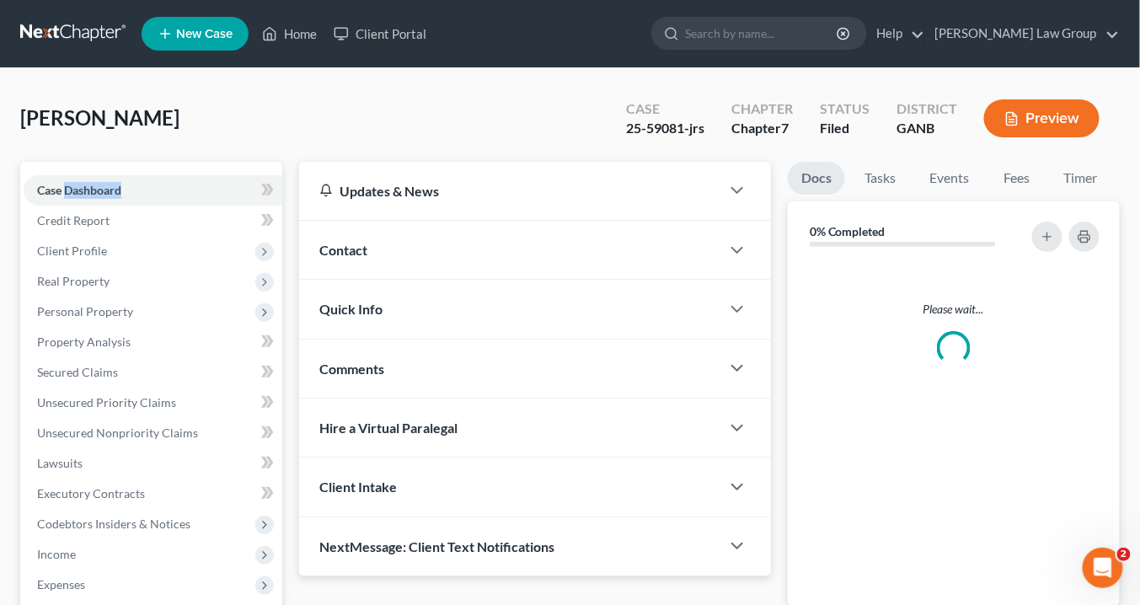
click at [84, 170] on div "Case Dashboard Payments Invoices Payments Payments Credit Report Client Profile…" at bounding box center [151, 463] width 262 height 603
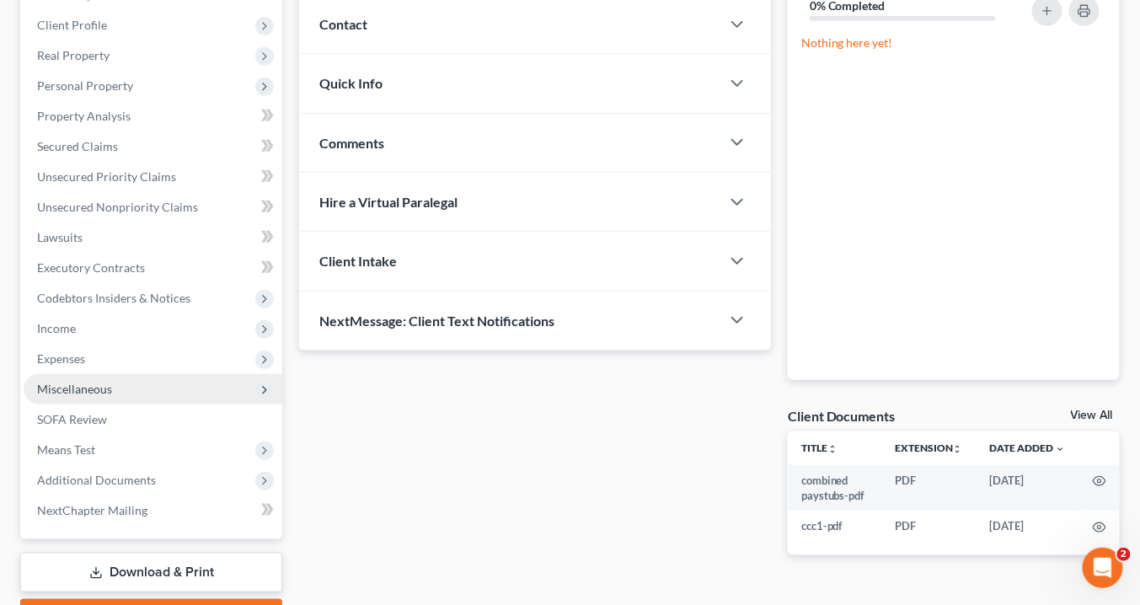
scroll to position [270, 0]
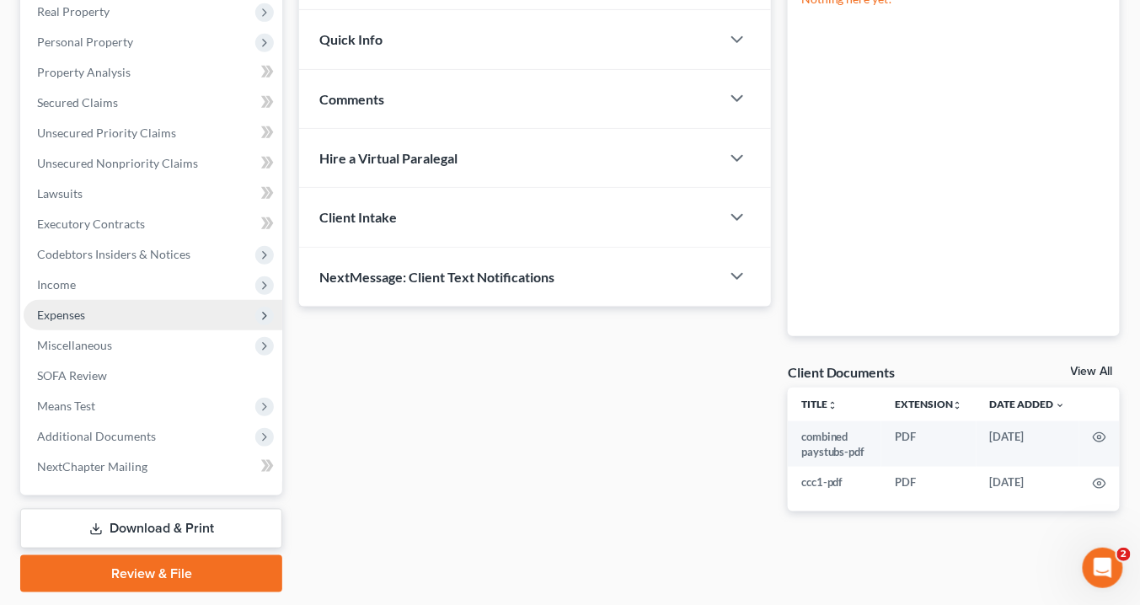
click at [63, 309] on span "Expenses" at bounding box center [61, 315] width 48 height 14
click at [59, 309] on span "Expenses" at bounding box center [61, 315] width 48 height 14
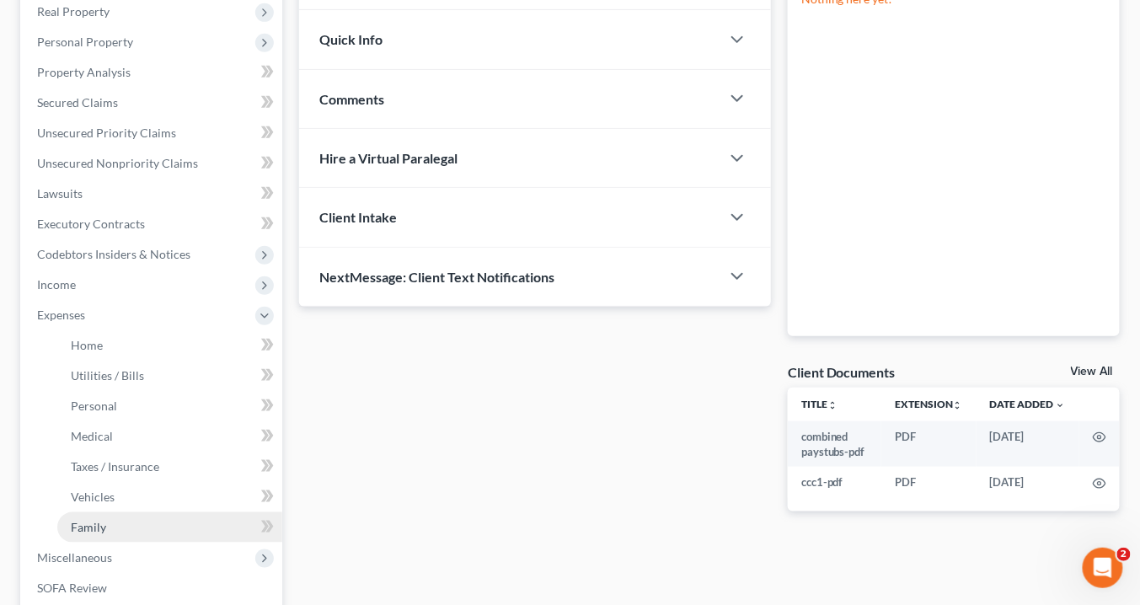
click at [101, 526] on span "Family" at bounding box center [88, 527] width 35 height 14
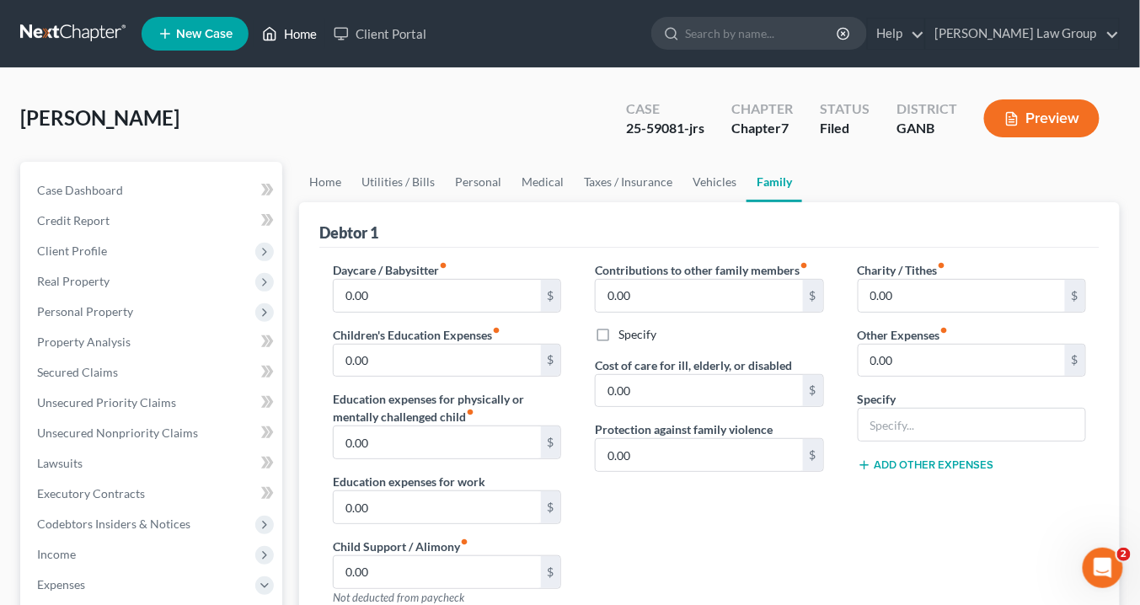
click at [301, 35] on link "Home" at bounding box center [290, 34] width 72 height 30
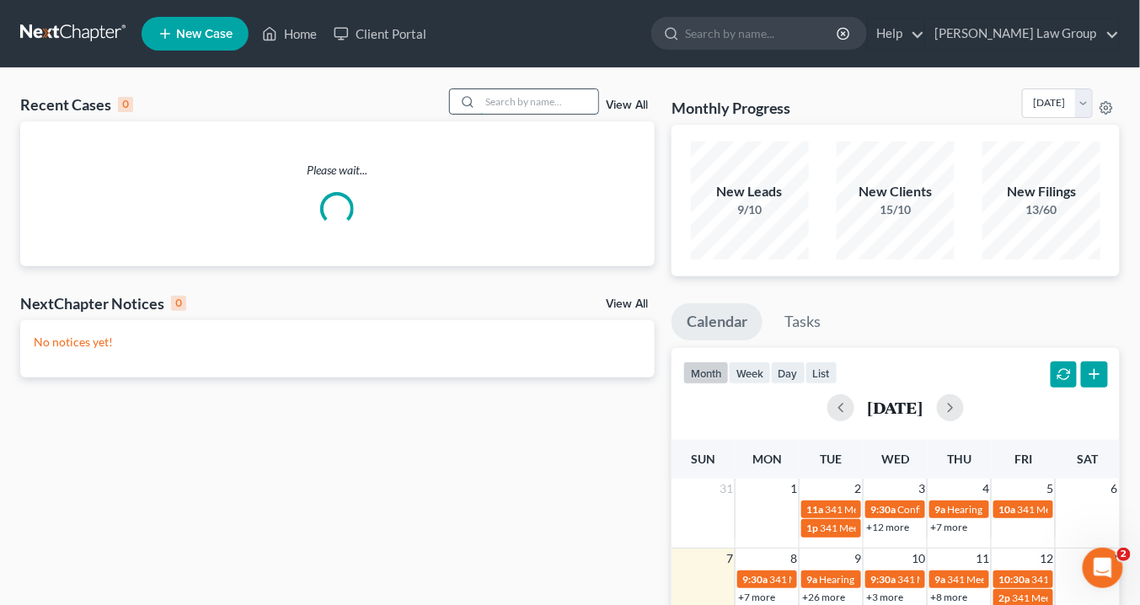
click at [499, 99] on input "search" at bounding box center [539, 101] width 118 height 24
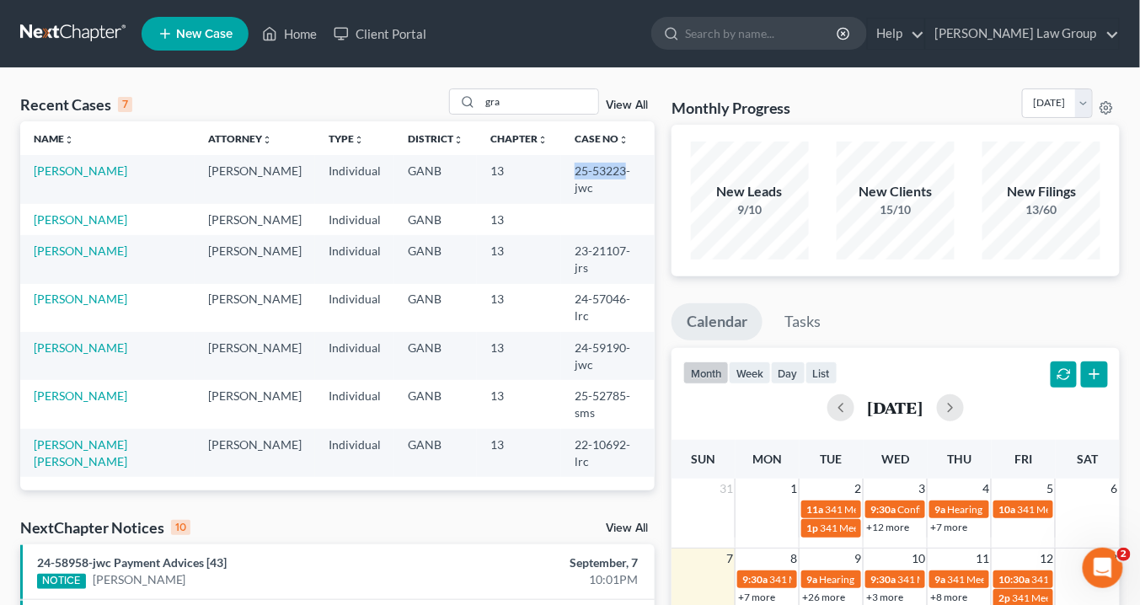
drag, startPoint x: 614, startPoint y: 169, endPoint x: 558, endPoint y: 166, distance: 55.7
click at [561, 166] on td "25-53223-jwc" at bounding box center [608, 179] width 94 height 48
copy td "25-53223"
drag, startPoint x: 518, startPoint y: 103, endPoint x: 396, endPoint y: 95, distance: 121.6
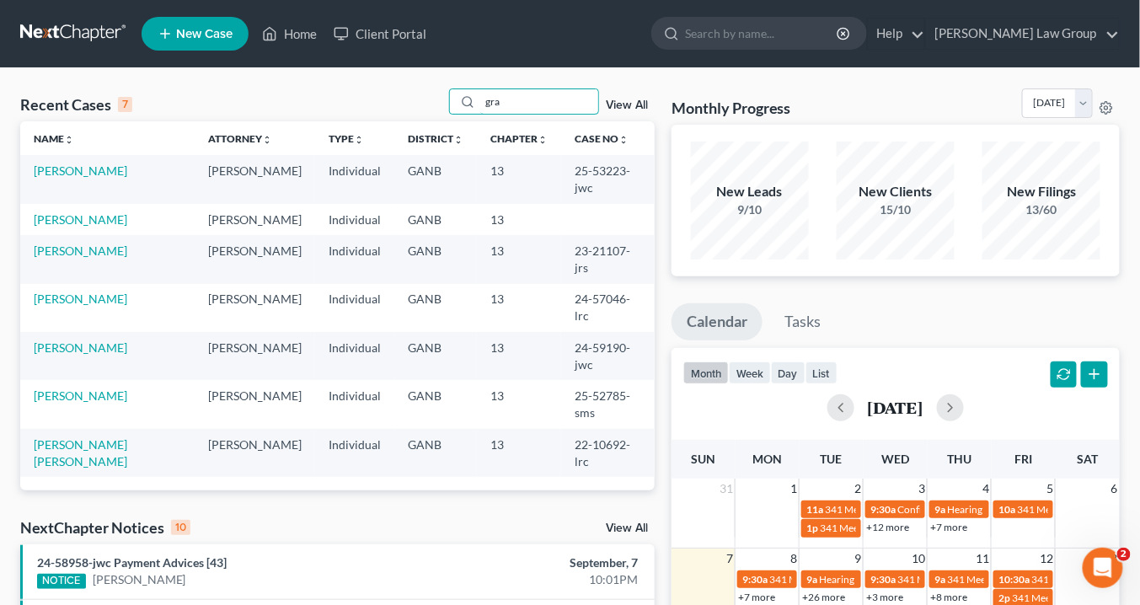
click at [398, 95] on div "Recent Cases 7 gra View All" at bounding box center [337, 104] width 635 height 33
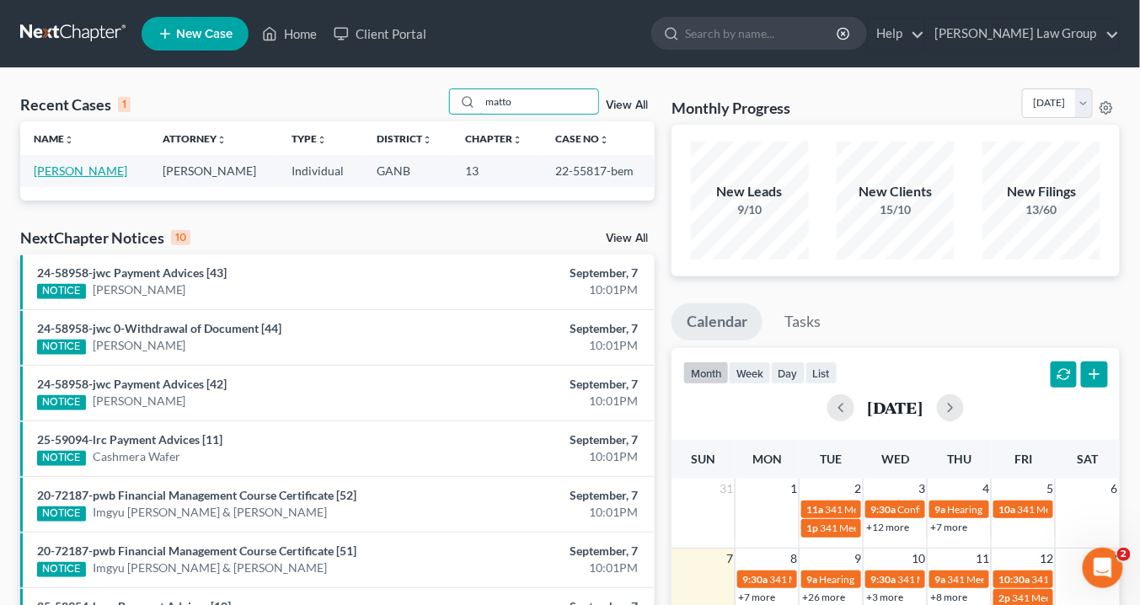
type input "matto"
click at [79, 167] on link "[PERSON_NAME]" at bounding box center [81, 171] width 94 height 14
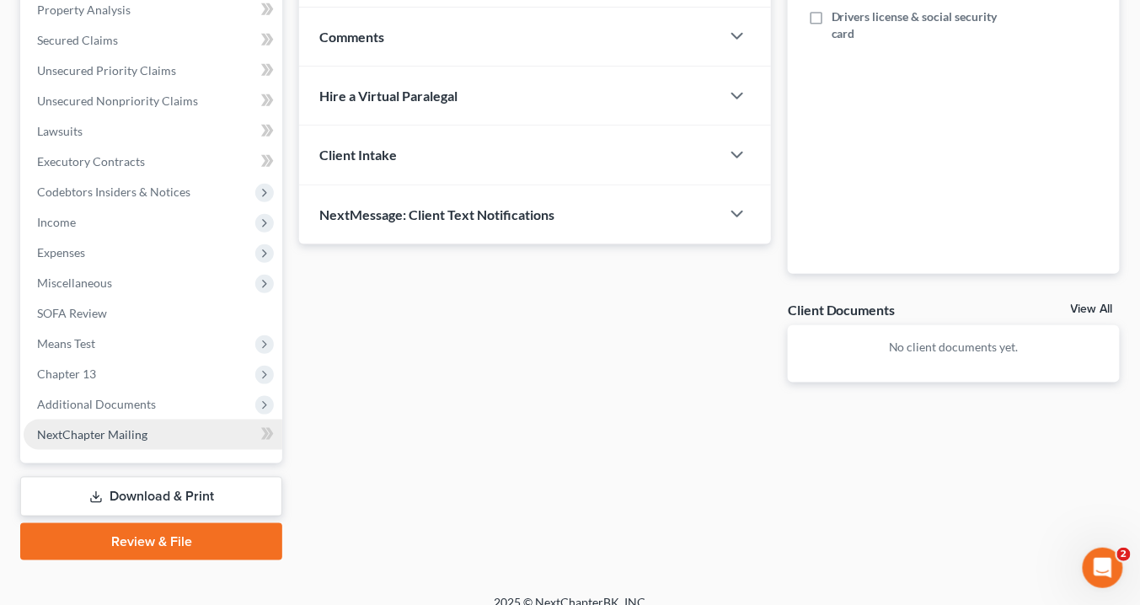
scroll to position [337, 0]
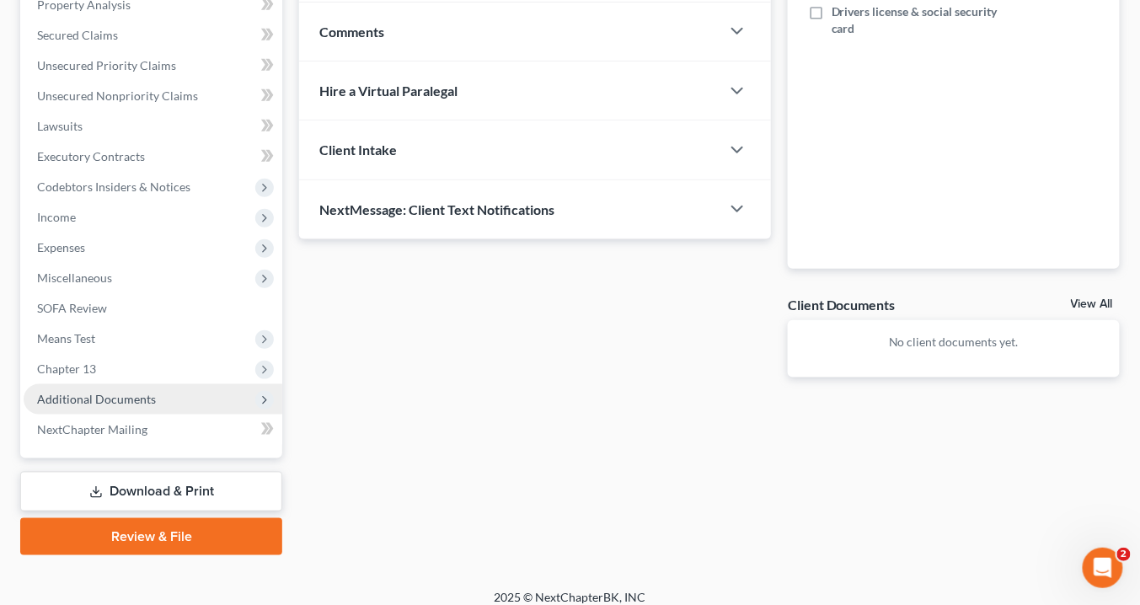
click at [129, 396] on span "Additional Documents" at bounding box center [96, 399] width 119 height 14
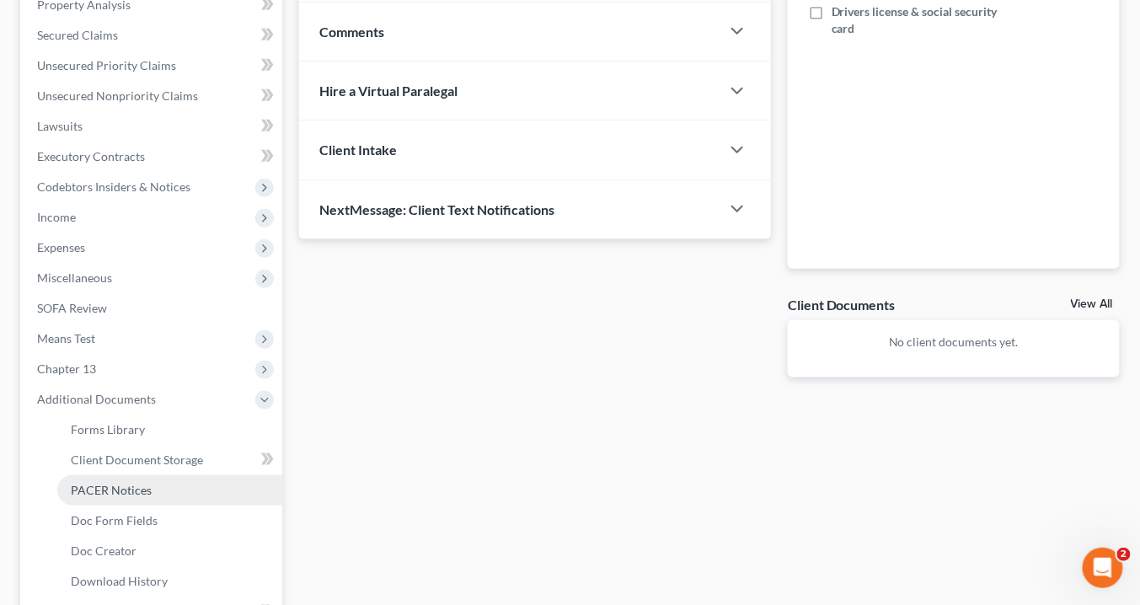
click at [132, 487] on span "PACER Notices" at bounding box center [111, 490] width 81 height 14
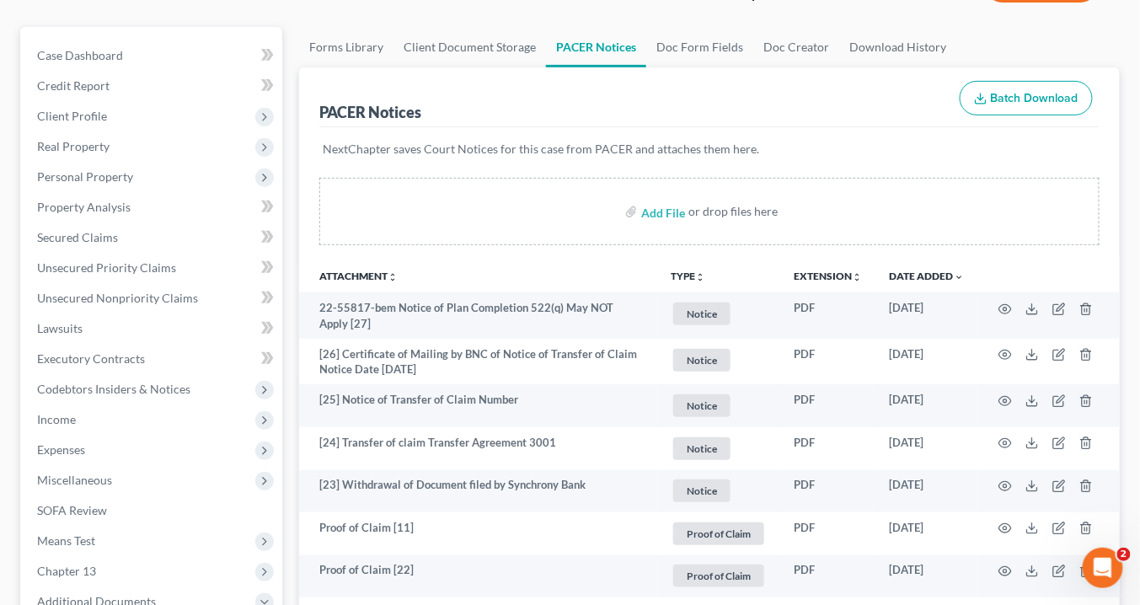
scroll to position [67, 0]
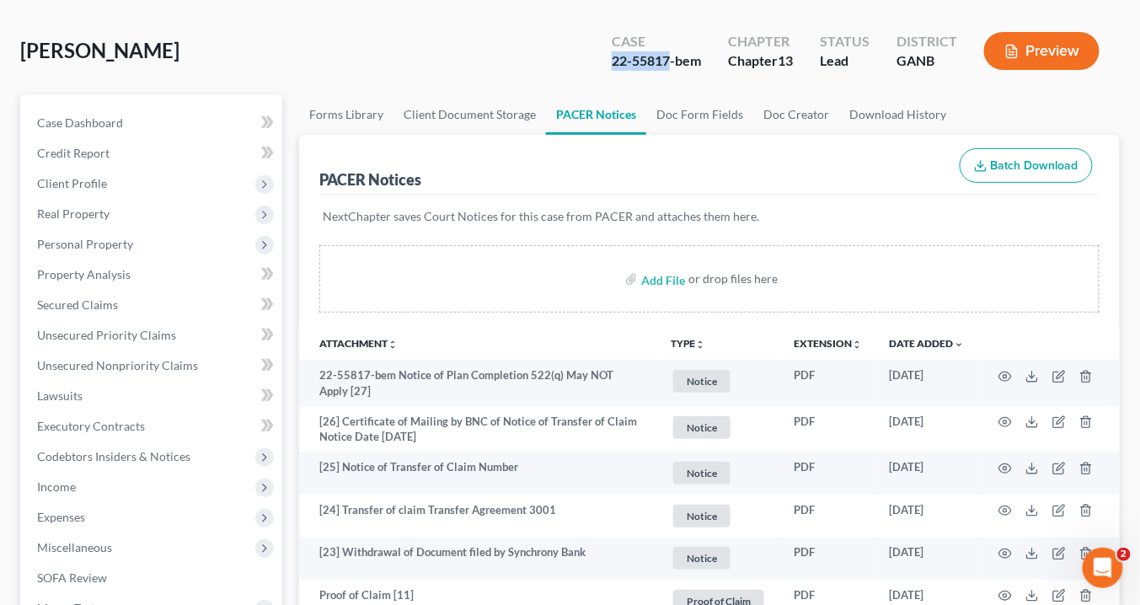
drag, startPoint x: 670, startPoint y: 57, endPoint x: 610, endPoint y: 59, distance: 59.9
click at [609, 59] on div "Case 22-55817-bem" at bounding box center [656, 53] width 116 height 50
copy div "22-55817"
